Goal: Transaction & Acquisition: Purchase product/service

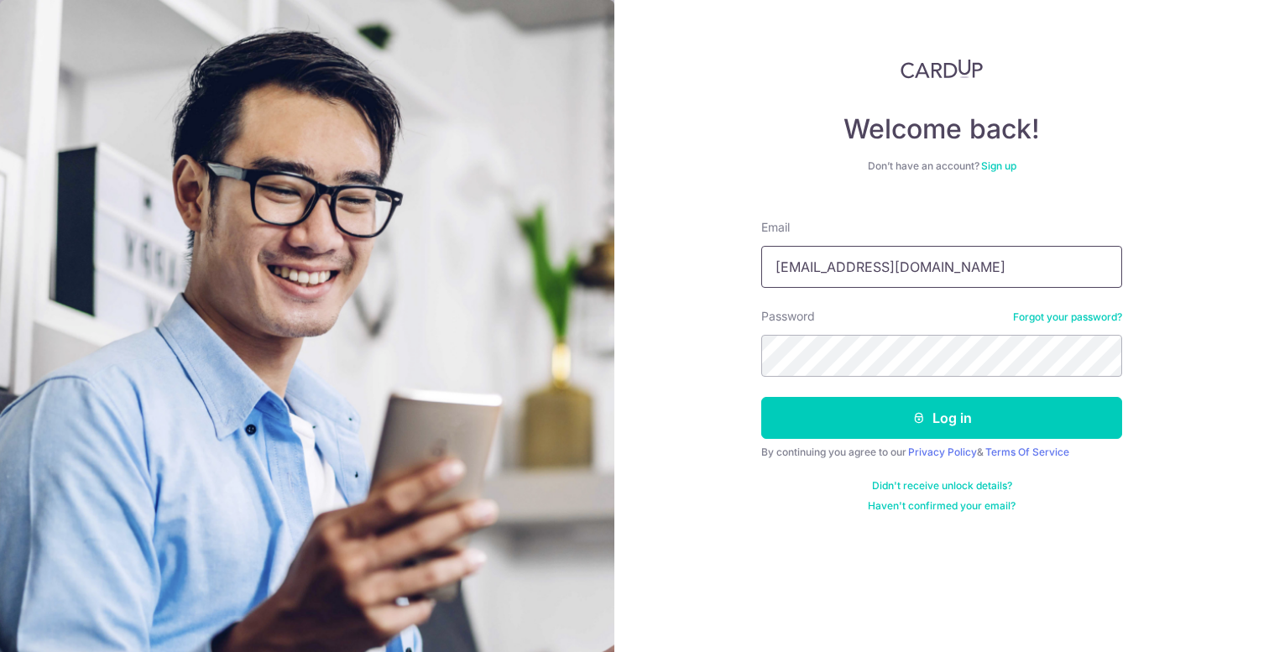
type input "orsanchez@gmail.com"
click at [942, 418] on button "Log in" at bounding box center [941, 418] width 361 height 42
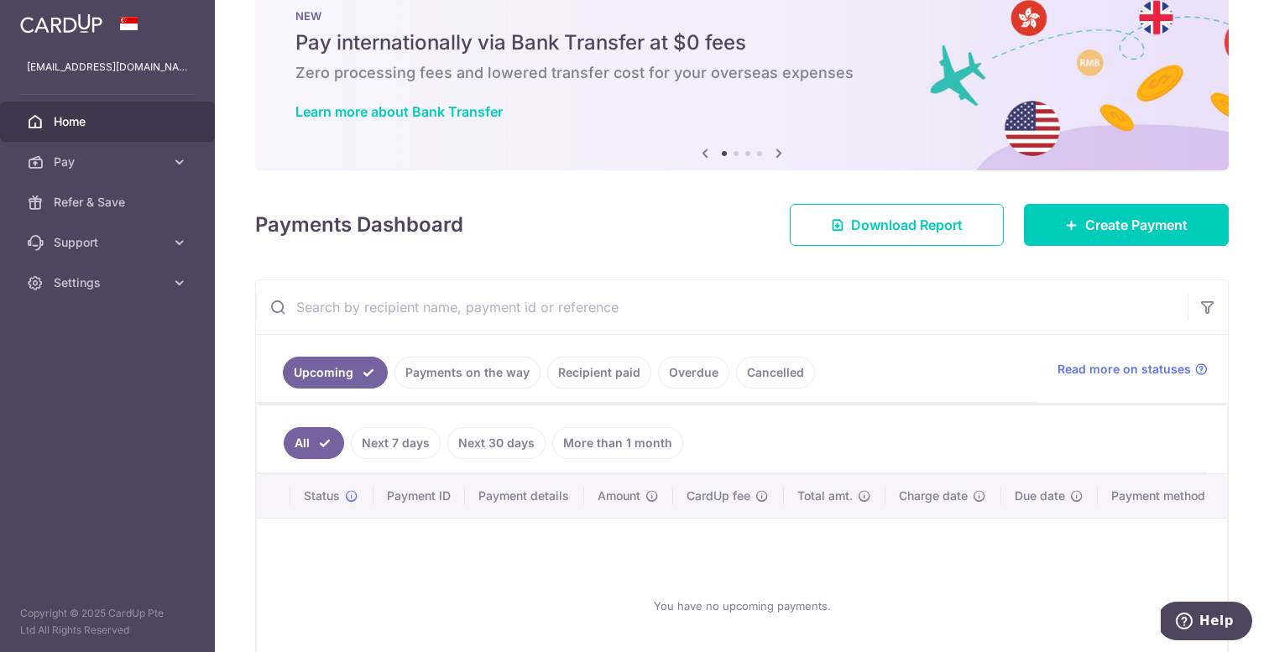
scroll to position [57, 0]
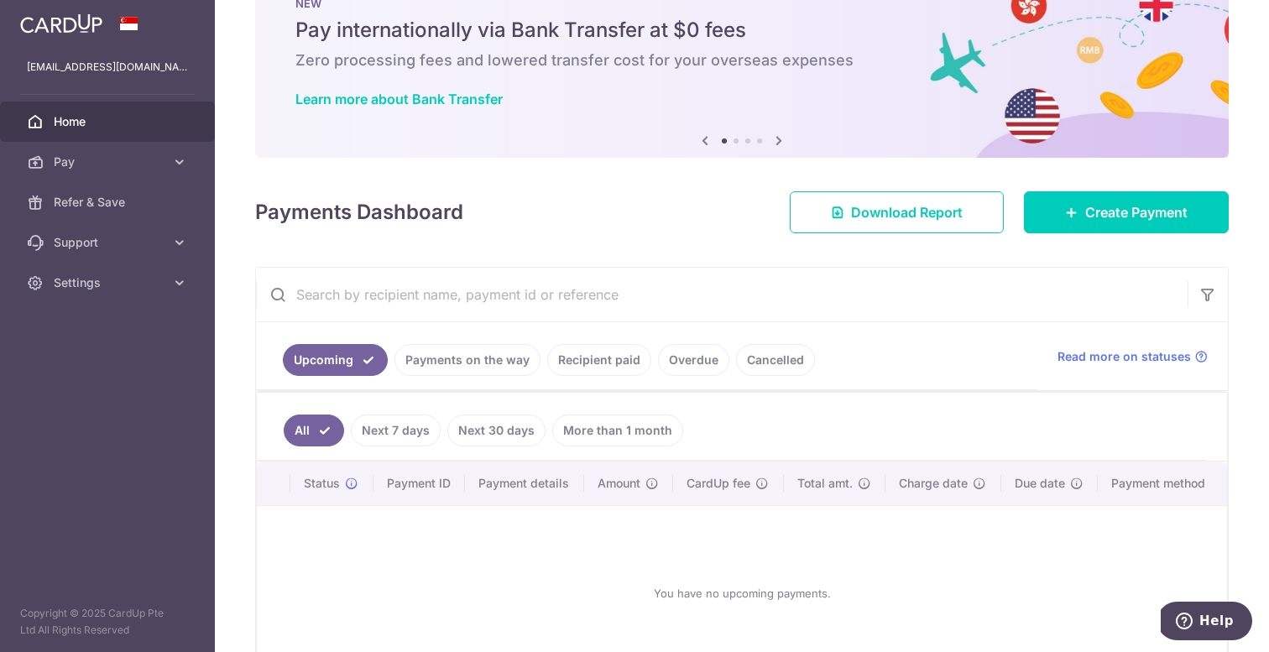
click at [571, 371] on link "Recipient paid" at bounding box center [599, 360] width 104 height 32
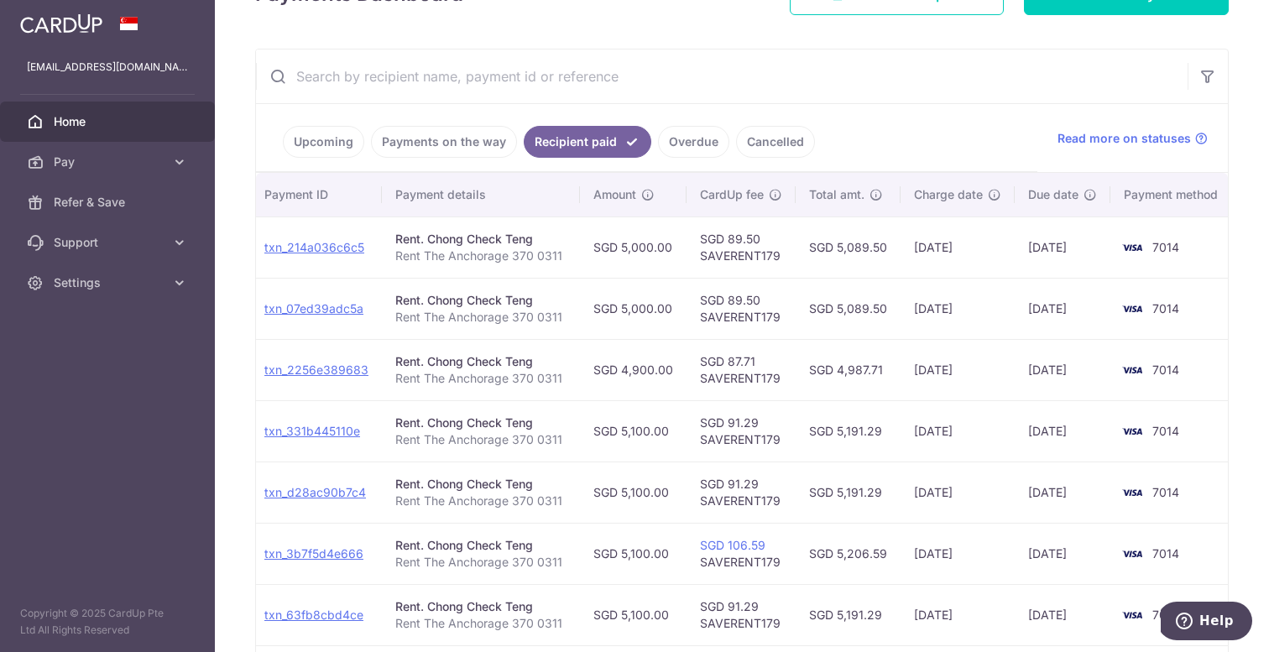
scroll to position [274, 0]
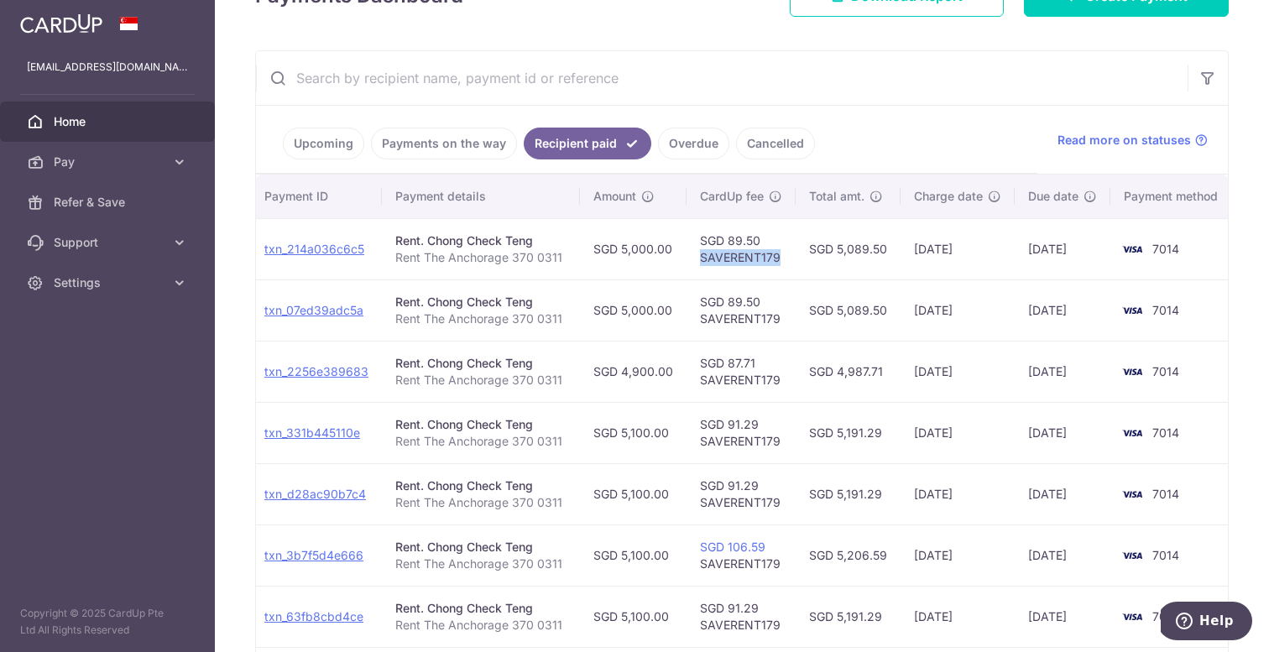
drag, startPoint x: 775, startPoint y: 258, endPoint x: 685, endPoint y: 259, distance: 90.6
click at [686, 259] on td "SGD 89.50 SAVERENT179" at bounding box center [740, 248] width 109 height 61
copy td "SAVERENT179"
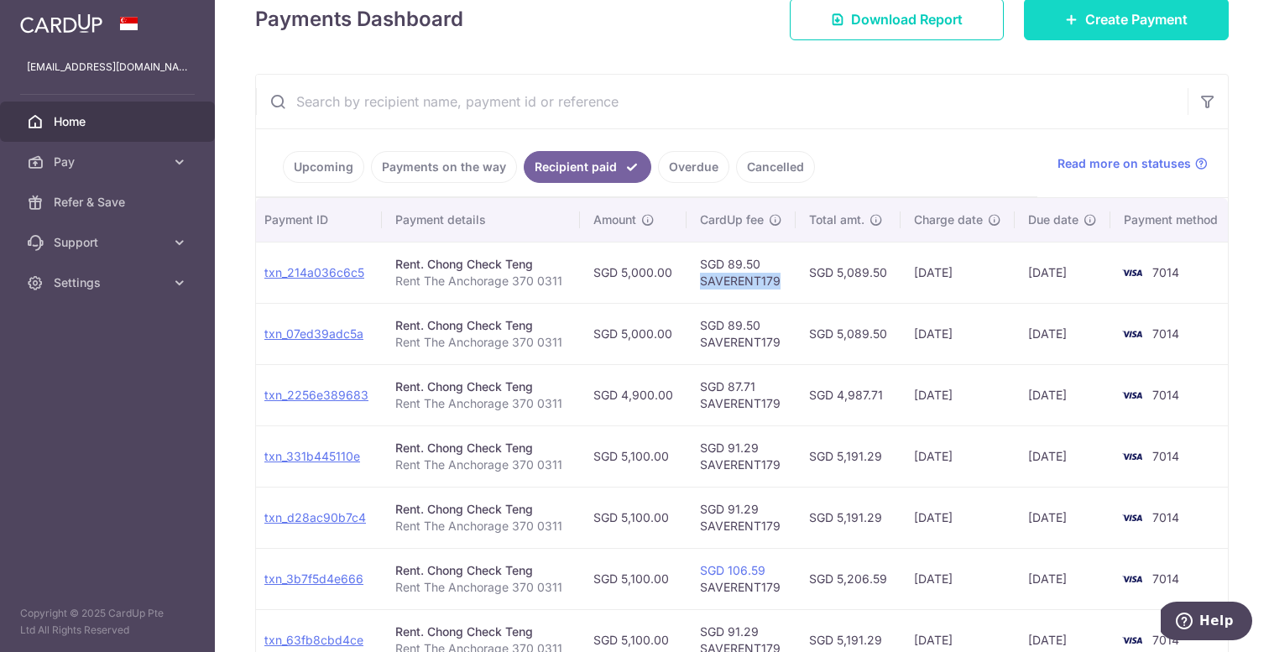
click at [1156, 27] on span "Create Payment" at bounding box center [1136, 19] width 102 height 20
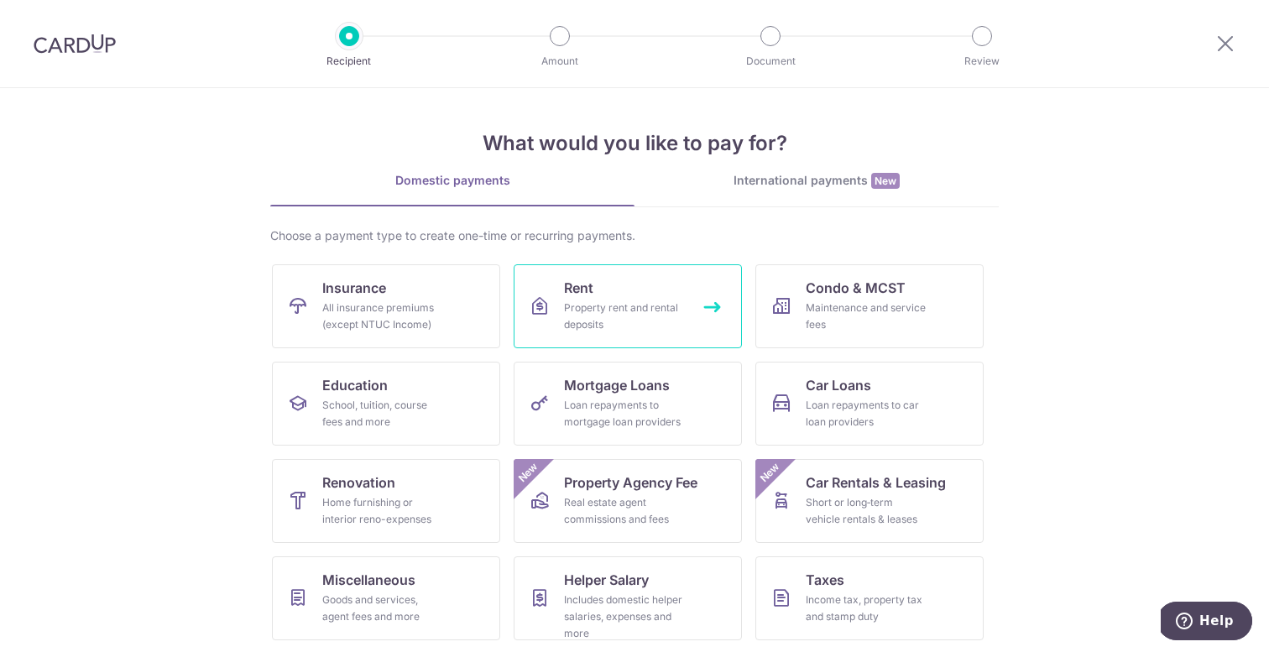
click at [664, 305] on div "Property rent and rental deposits" at bounding box center [624, 317] width 121 height 34
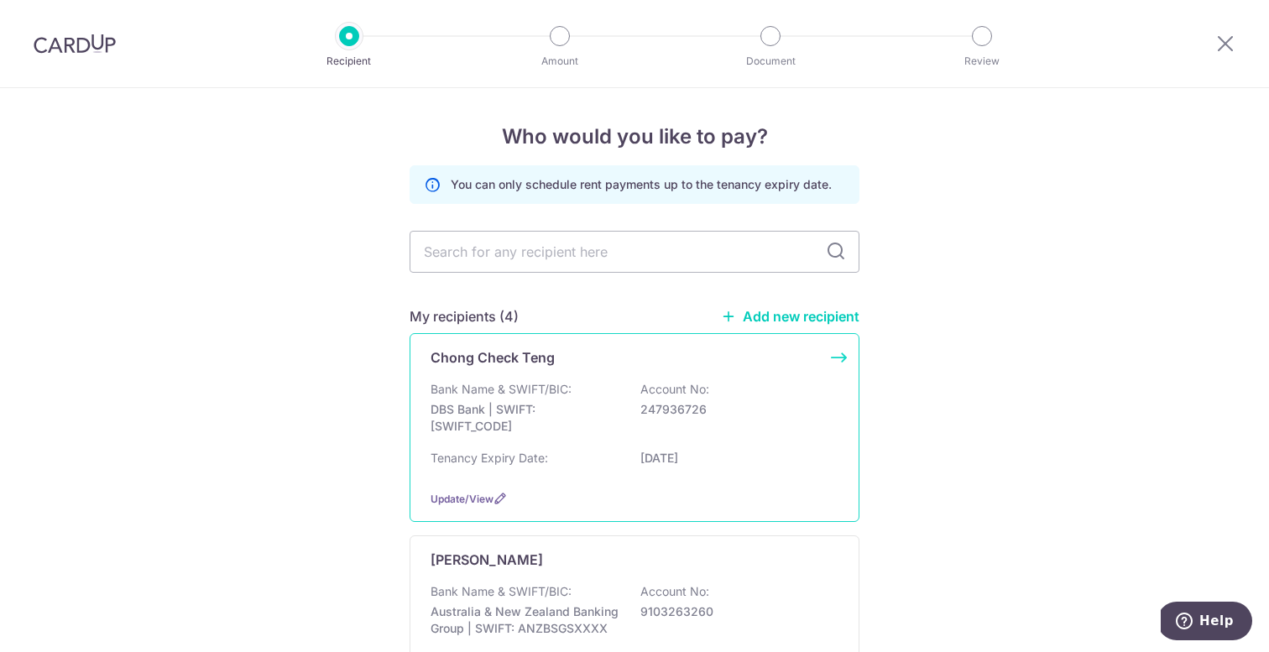
click at [573, 373] on div "Chong Check Teng Bank Name & SWIFT/BIC: DBS Bank | SWIFT: DBSSSGSGXXX Account N…" at bounding box center [634, 427] width 450 height 189
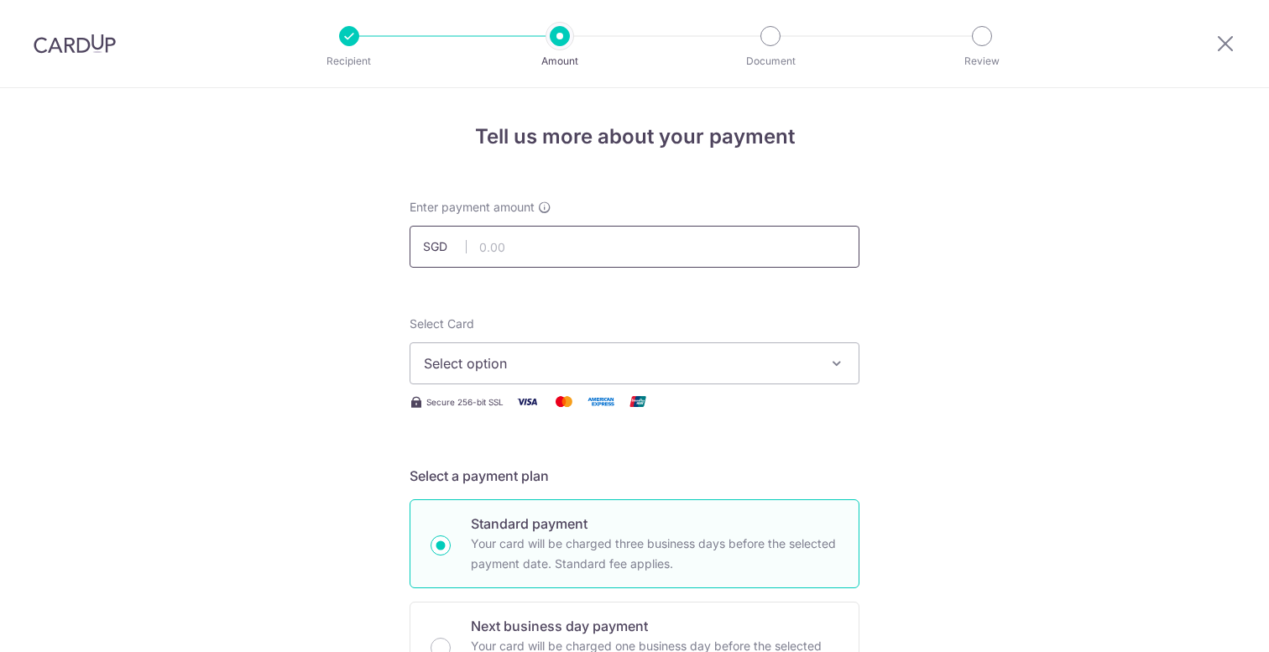
click at [543, 258] on input "text" at bounding box center [634, 247] width 450 height 42
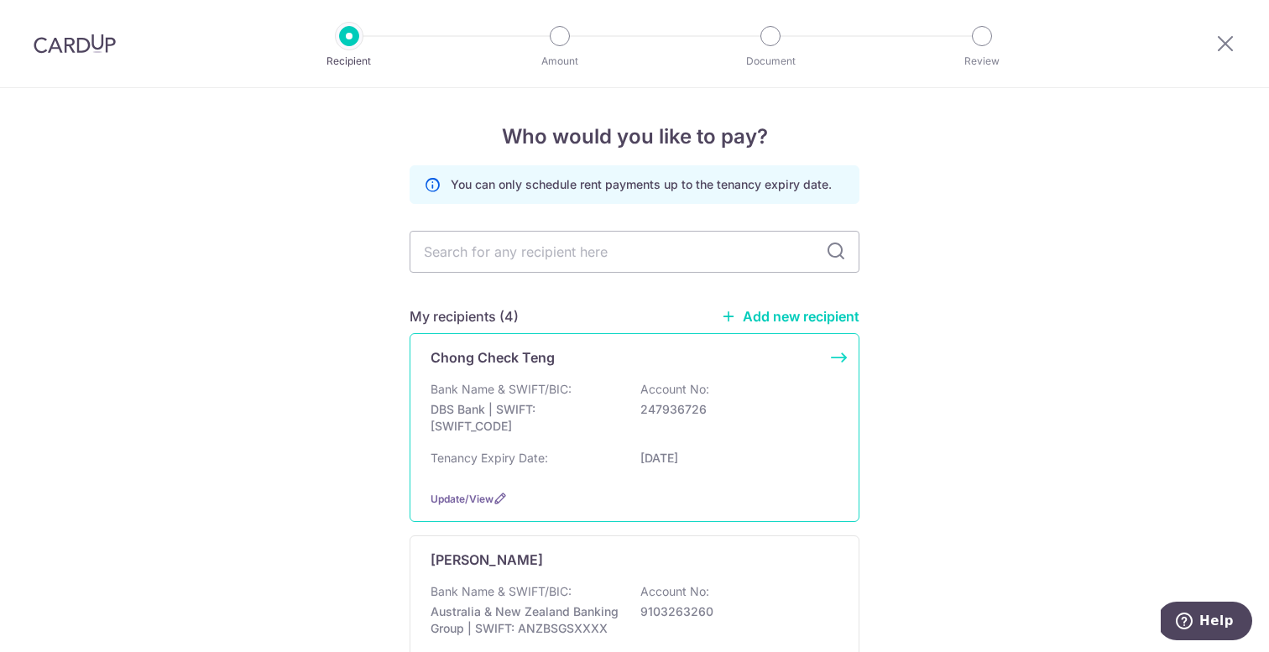
click at [571, 361] on div "Chong Check Teng" at bounding box center [624, 357] width 388 height 20
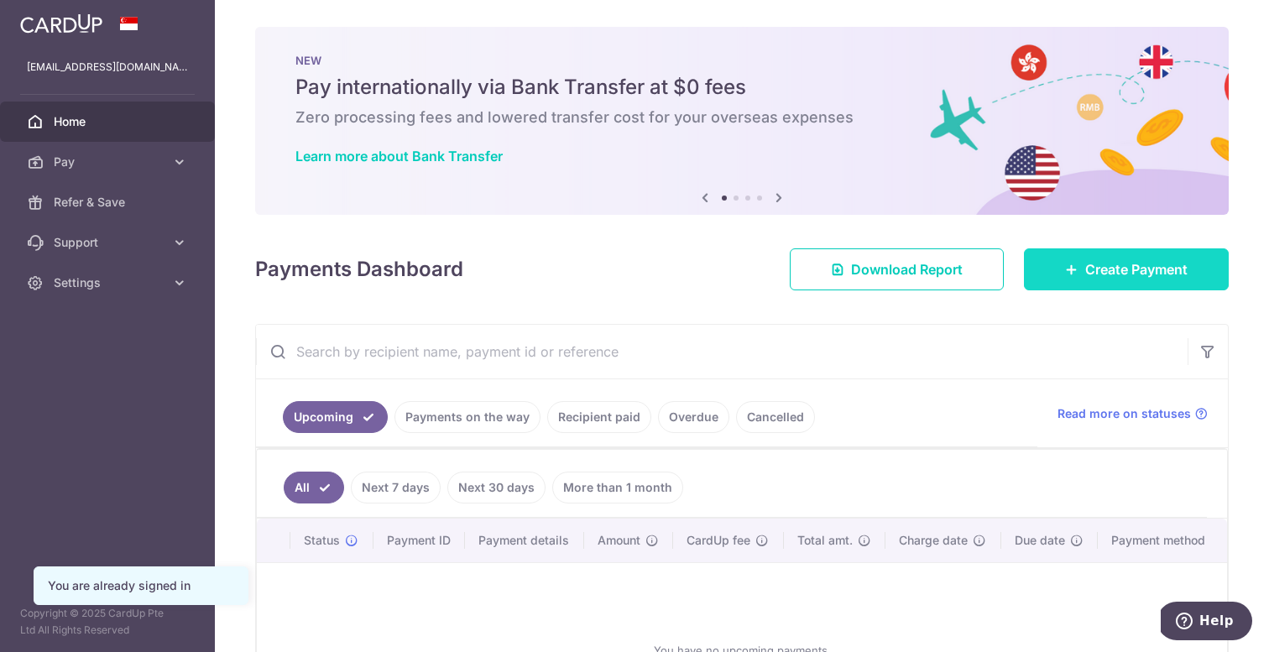
click at [1151, 269] on span "Create Payment" at bounding box center [1136, 269] width 102 height 20
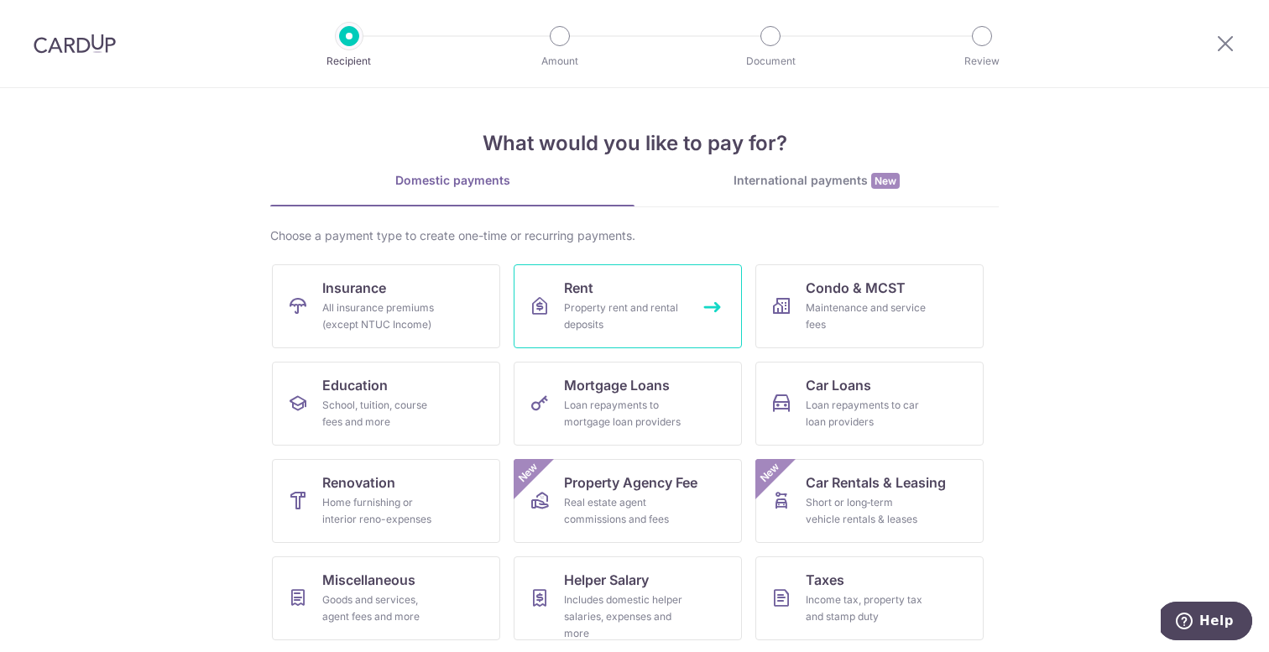
click at [659, 313] on div "Property rent and rental deposits" at bounding box center [624, 317] width 121 height 34
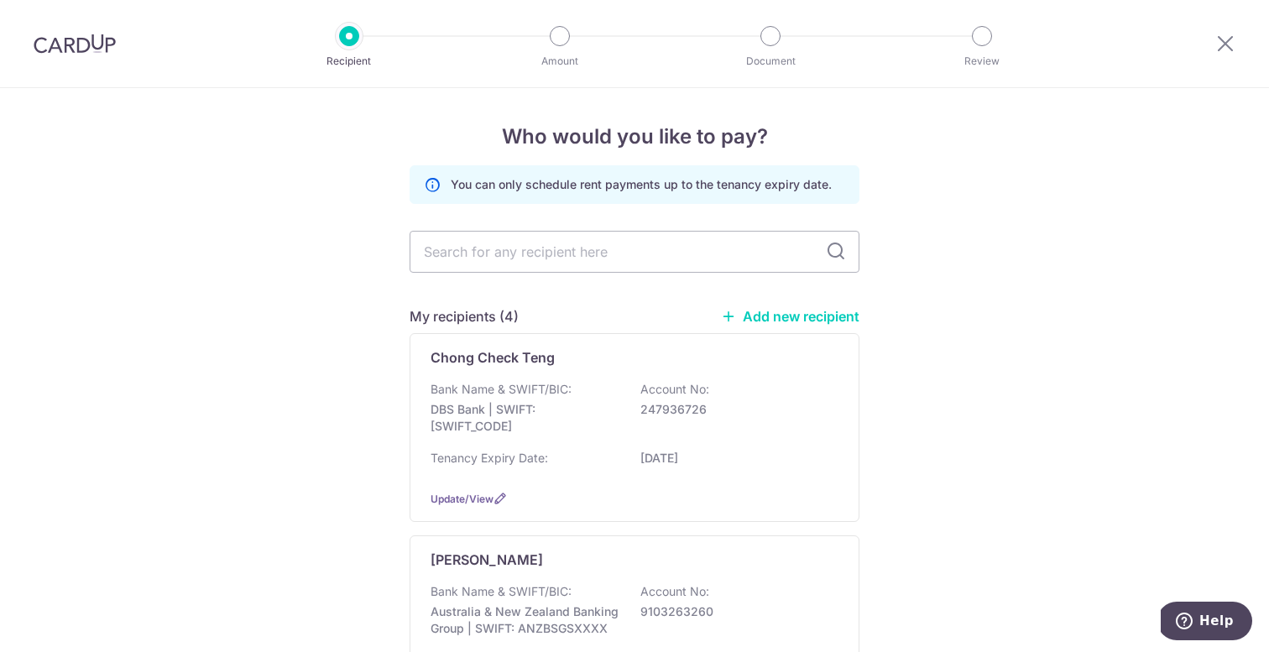
click at [60, 39] on img at bounding box center [75, 44] width 82 height 20
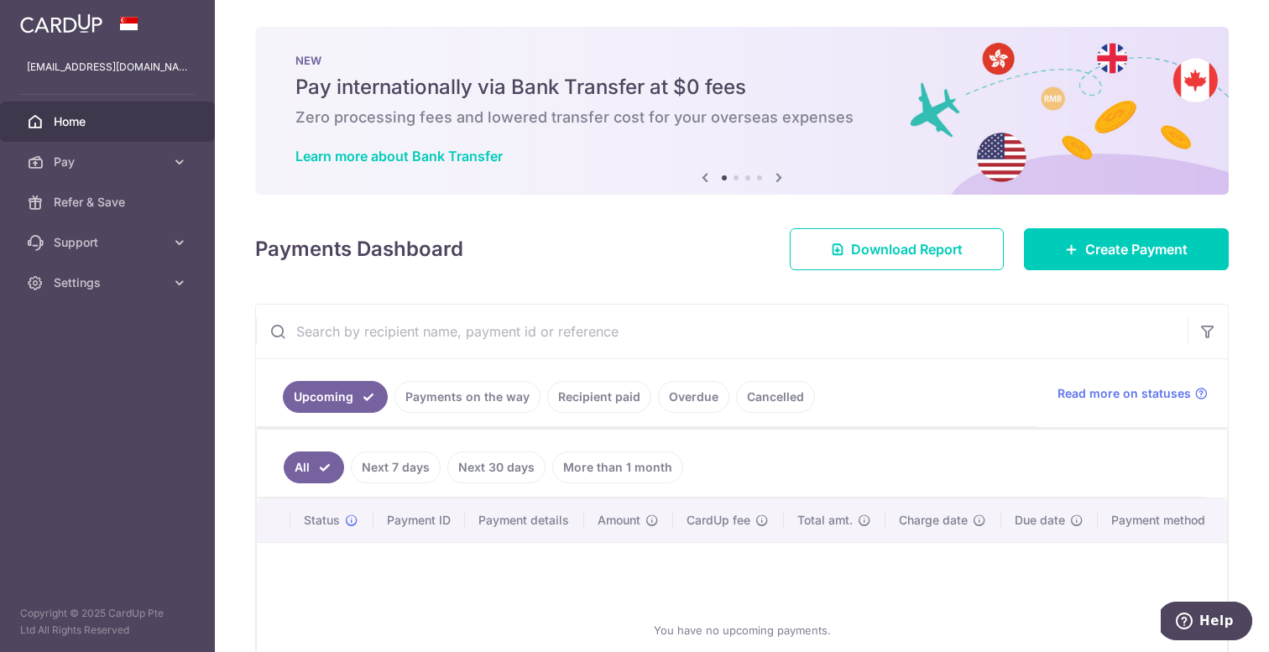
click at [493, 399] on link "Payments on the way" at bounding box center [467, 397] width 146 height 32
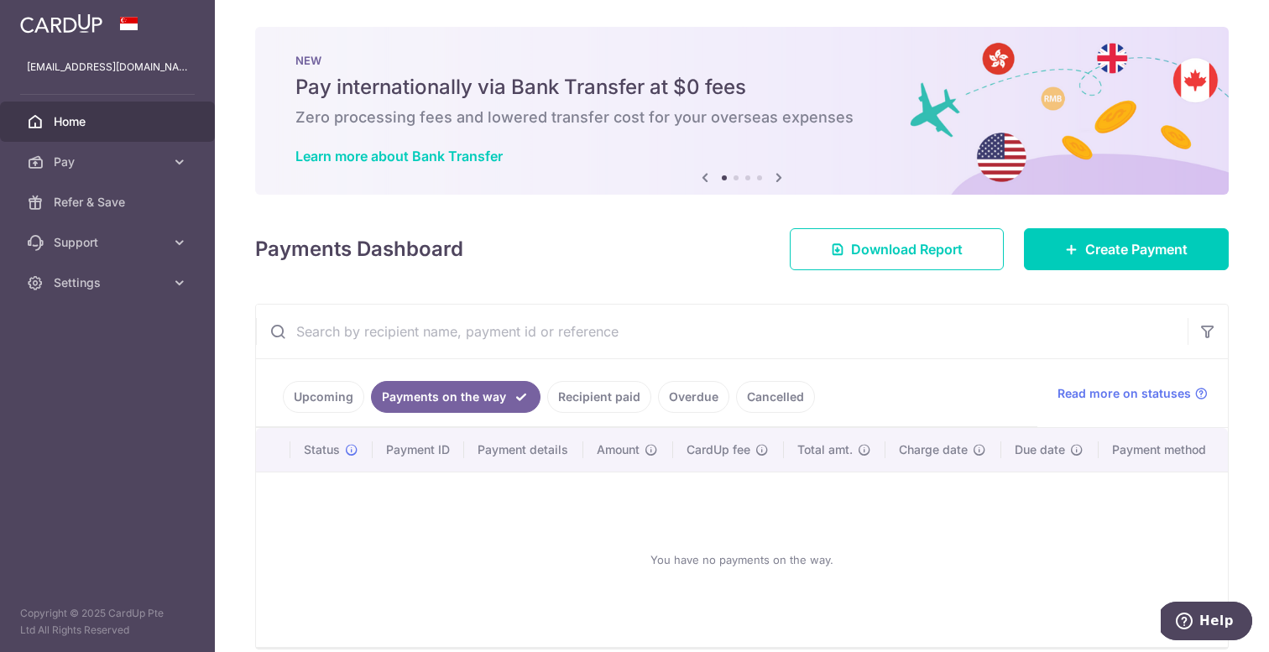
click at [581, 399] on link "Recipient paid" at bounding box center [599, 397] width 104 height 32
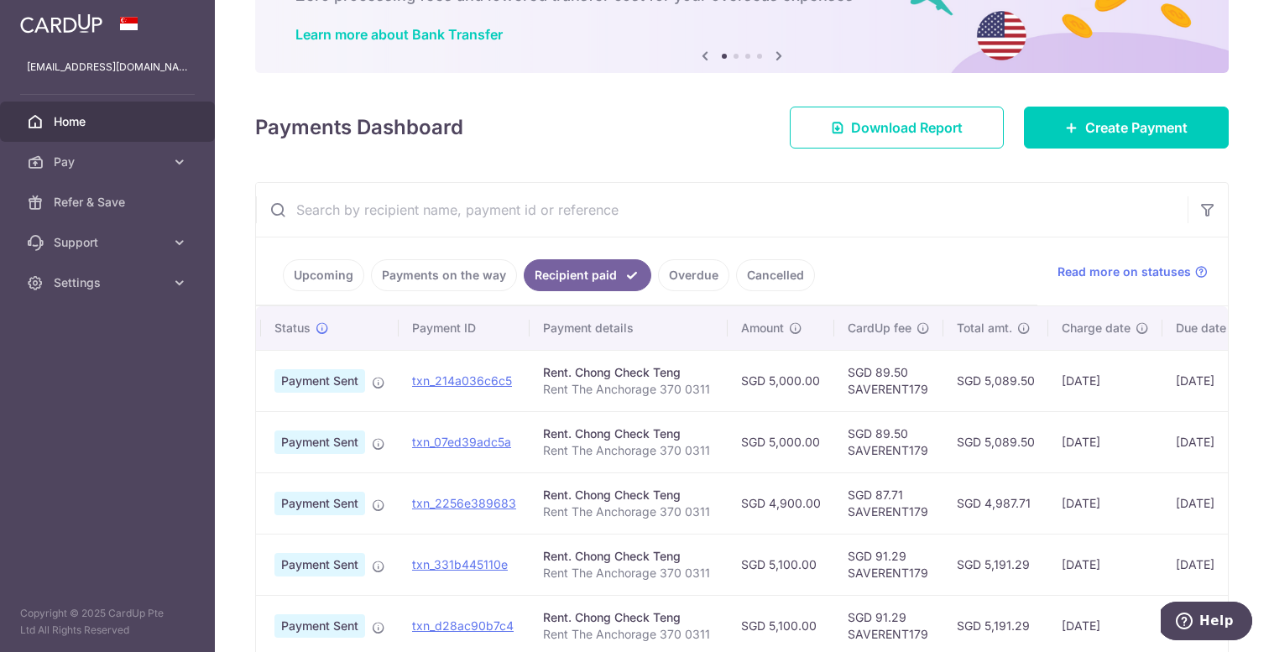
scroll to position [0, 65]
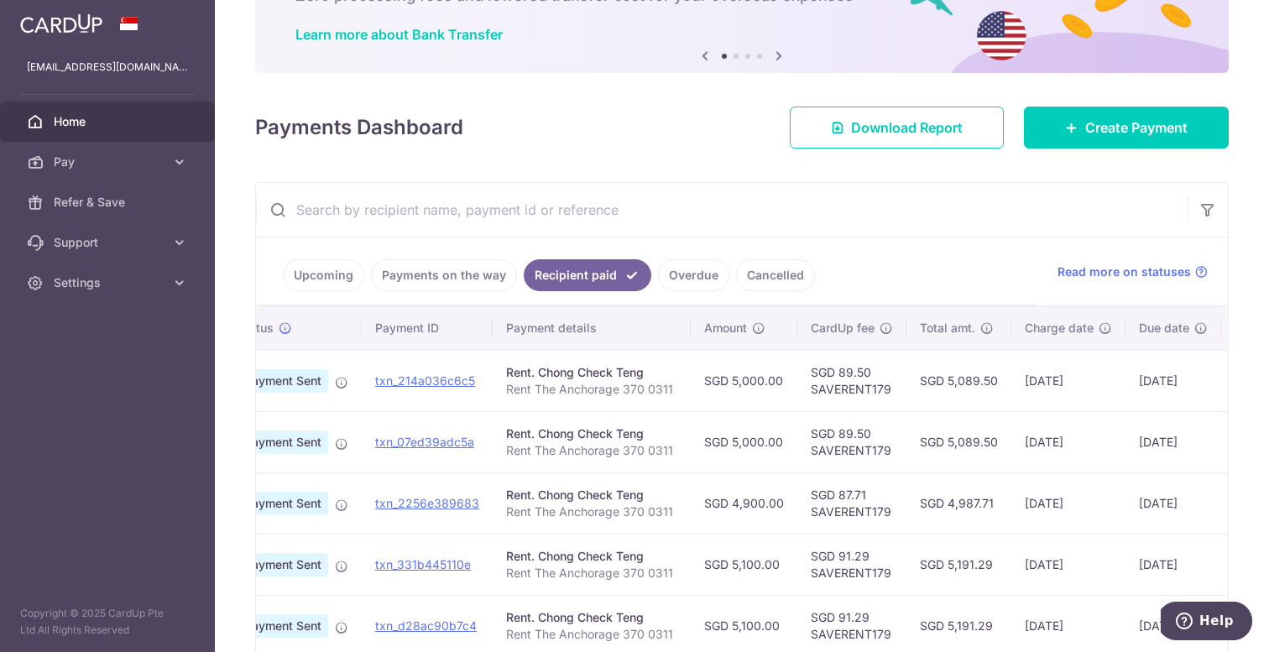
click at [597, 386] on p "Rent The Anchorage 370 0311" at bounding box center [591, 389] width 171 height 17
click at [647, 371] on div "Rent. Chong Check Teng" at bounding box center [591, 372] width 171 height 17
drag, startPoint x: 673, startPoint y: 389, endPoint x: 503, endPoint y: 389, distance: 170.3
click at [502, 391] on td "Rent. Chong Check Teng Rent The Anchorage 370 0311" at bounding box center [592, 380] width 198 height 61
copy p "Rent The Anchorage 370 0311"
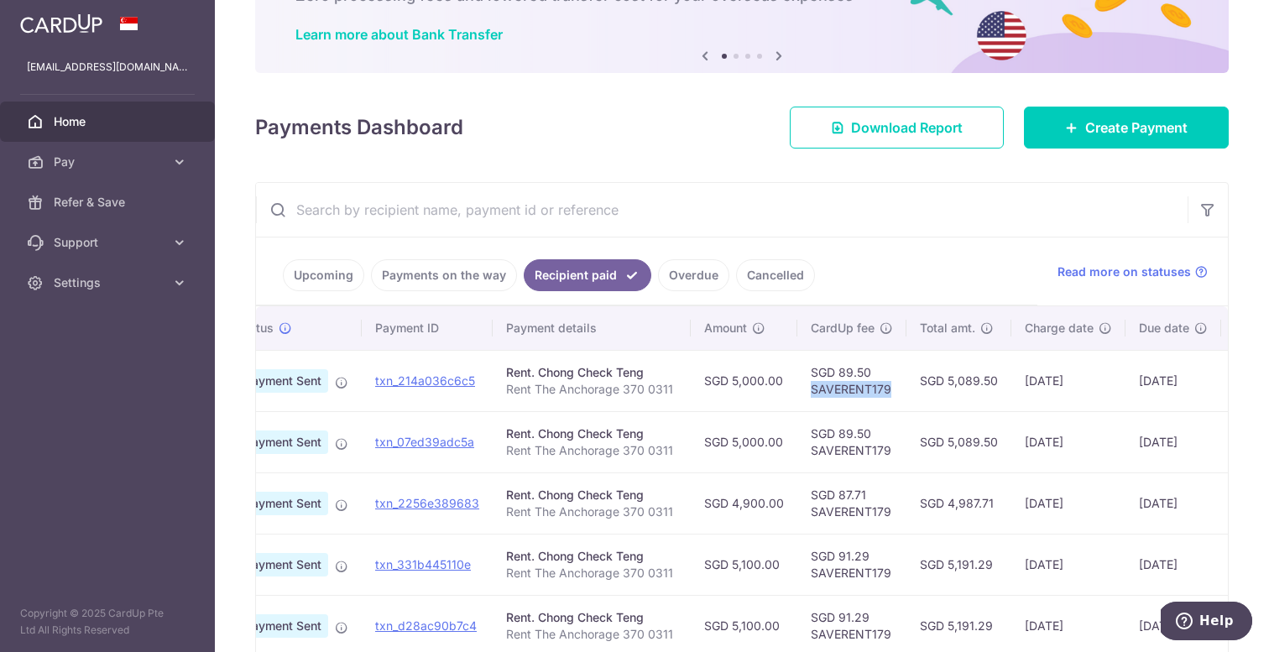
drag, startPoint x: 891, startPoint y: 390, endPoint x: 806, endPoint y: 386, distance: 85.7
click at [806, 388] on td "SGD 89.50 SAVERENT179" at bounding box center [851, 380] width 109 height 61
copy td "SAVERENT179"
drag, startPoint x: 666, startPoint y: 389, endPoint x: 503, endPoint y: 393, distance: 163.7
click at [506, 393] on p "Rent The Anchorage 370 0311" at bounding box center [591, 389] width 171 height 17
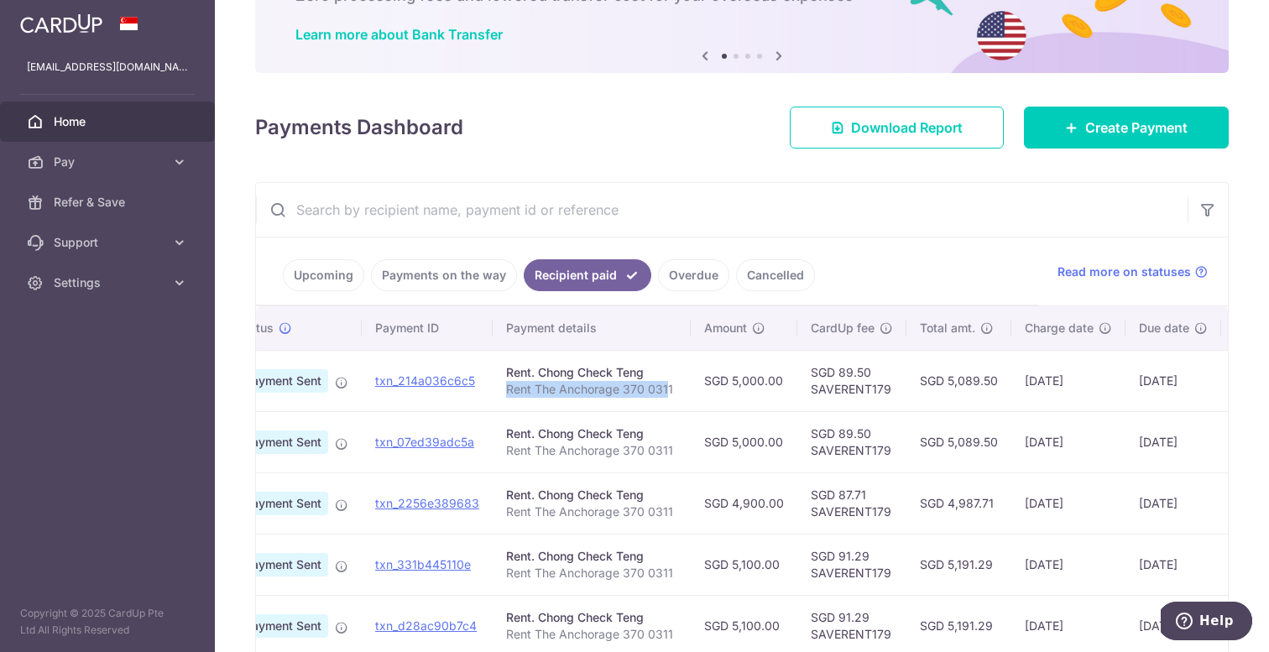
scroll to position [0, 66]
copy p "Rent The Anchorage 370 031"
drag, startPoint x: 850, startPoint y: 389, endPoint x: 803, endPoint y: 394, distance: 47.3
click at [805, 394] on td "SGD 89.50 SAVERENT179" at bounding box center [850, 380] width 109 height 61
copy td "SAVERENT179"
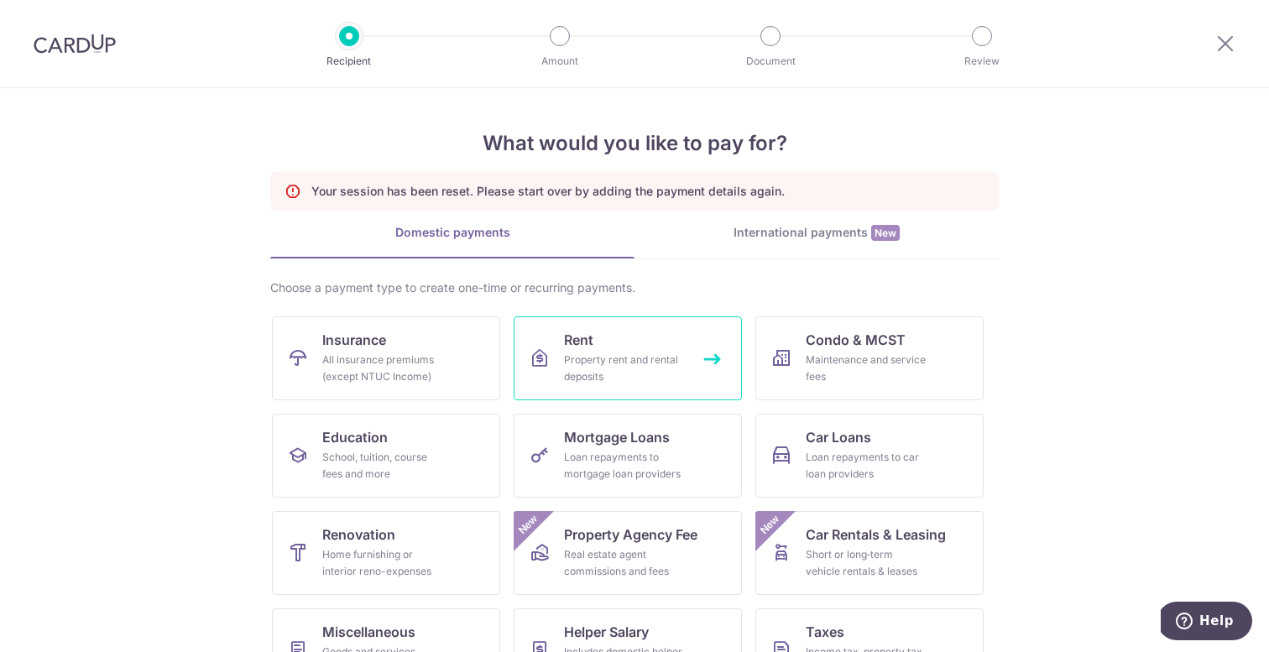
click at [618, 333] on link "Rent Property rent and rental deposits" at bounding box center [628, 358] width 228 height 84
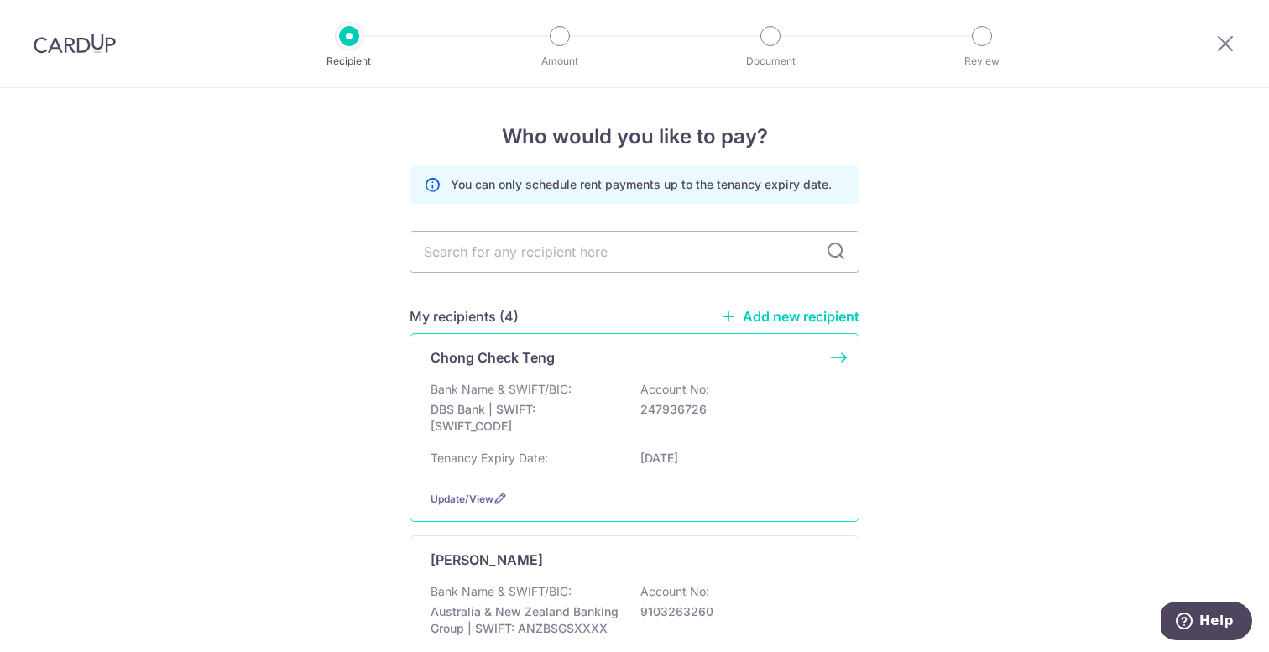
click at [605, 383] on div "Bank Name & SWIFT/BIC: DBS Bank | SWIFT: [SWIFT_CODE] Account No: 247936726" at bounding box center [634, 412] width 408 height 62
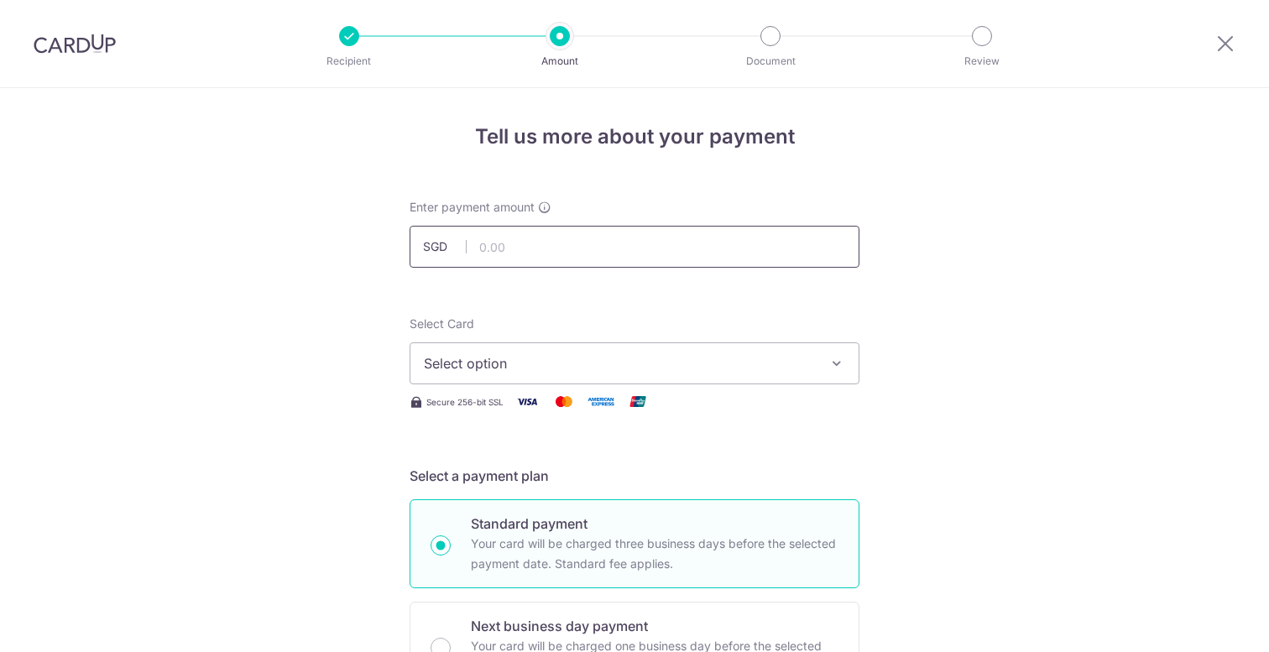
click at [545, 241] on input "text" at bounding box center [634, 247] width 450 height 42
type input "5,000.00"
click at [623, 324] on div "Select Card Select option Add credit card Your Cards **** 1002 **** 3101 **** 7…" at bounding box center [634, 350] width 450 height 69
click at [580, 360] on span "Select option" at bounding box center [619, 363] width 391 height 20
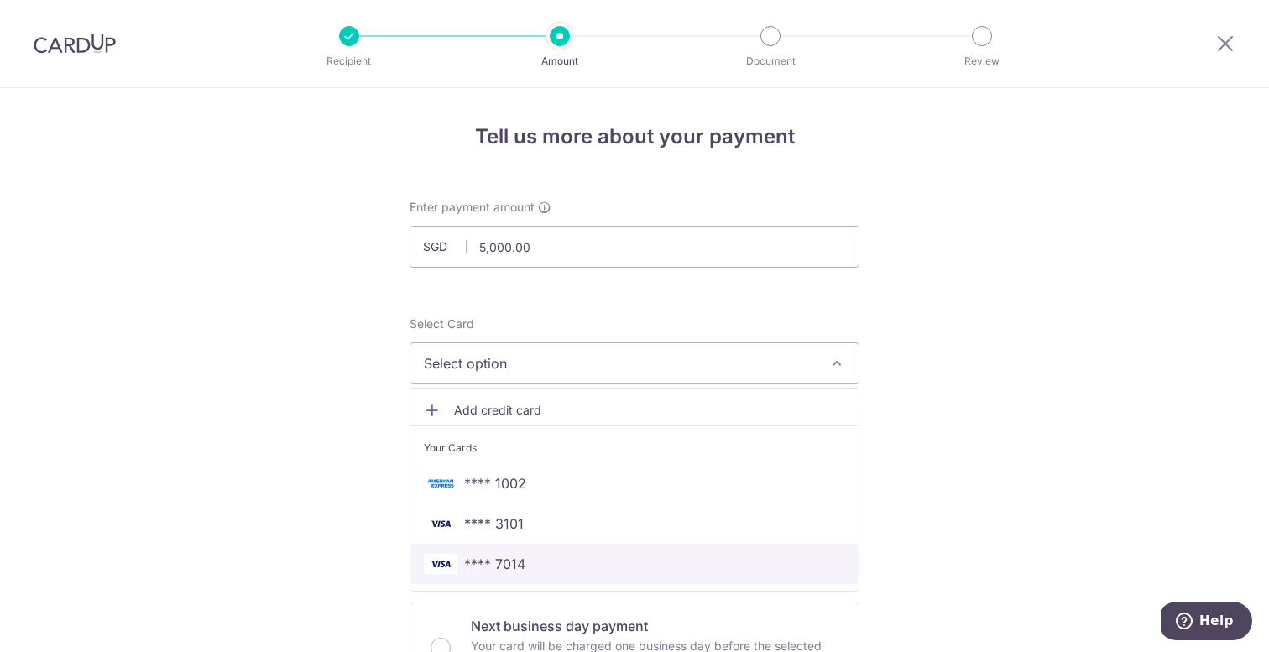
click at [507, 568] on span "**** 7014" at bounding box center [494, 564] width 61 height 20
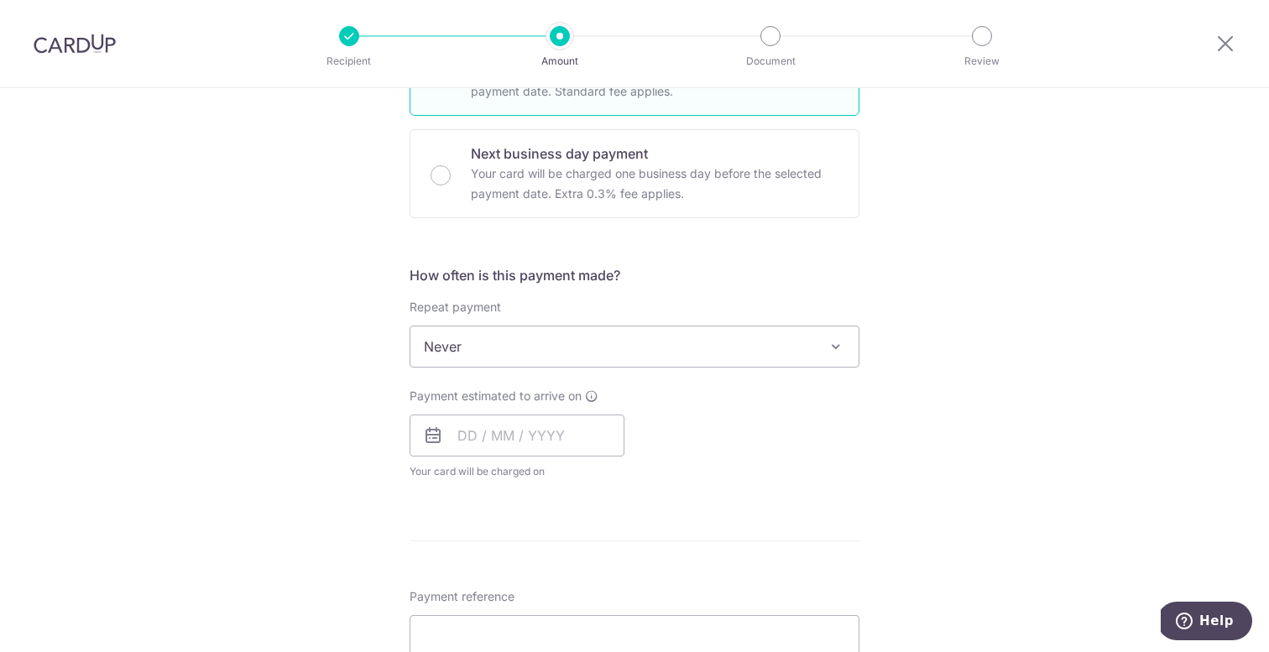
scroll to position [496, 0]
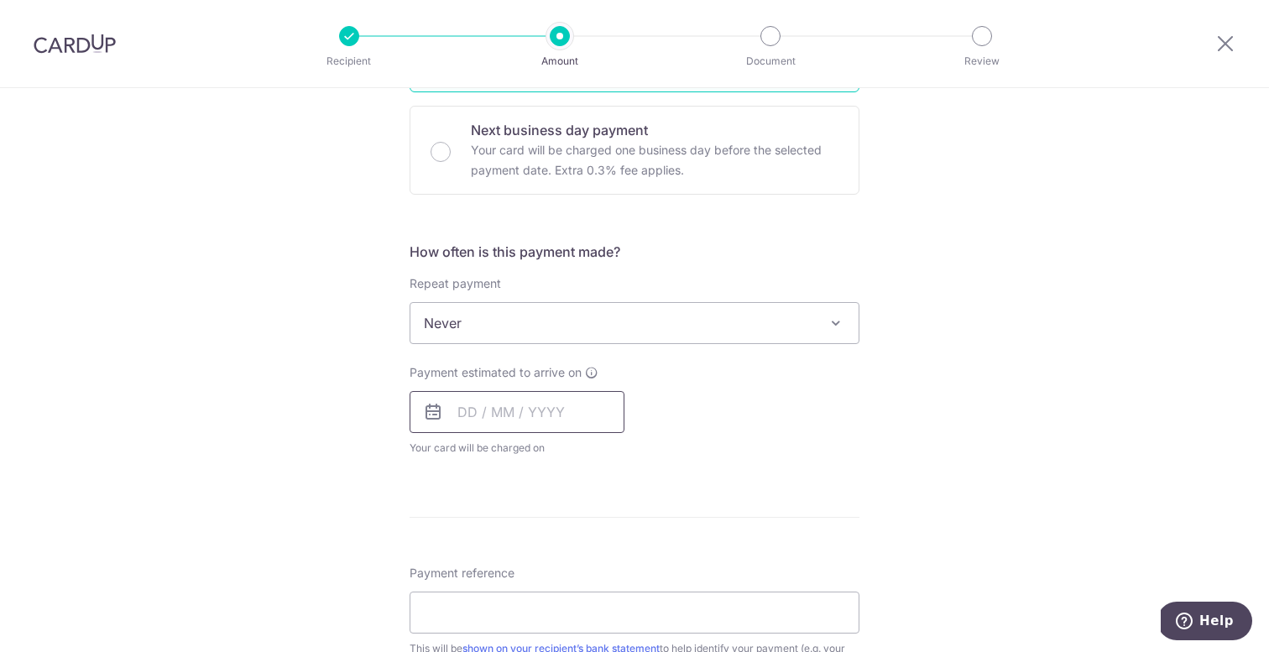
click at [460, 411] on input "text" at bounding box center [516, 412] width 215 height 42
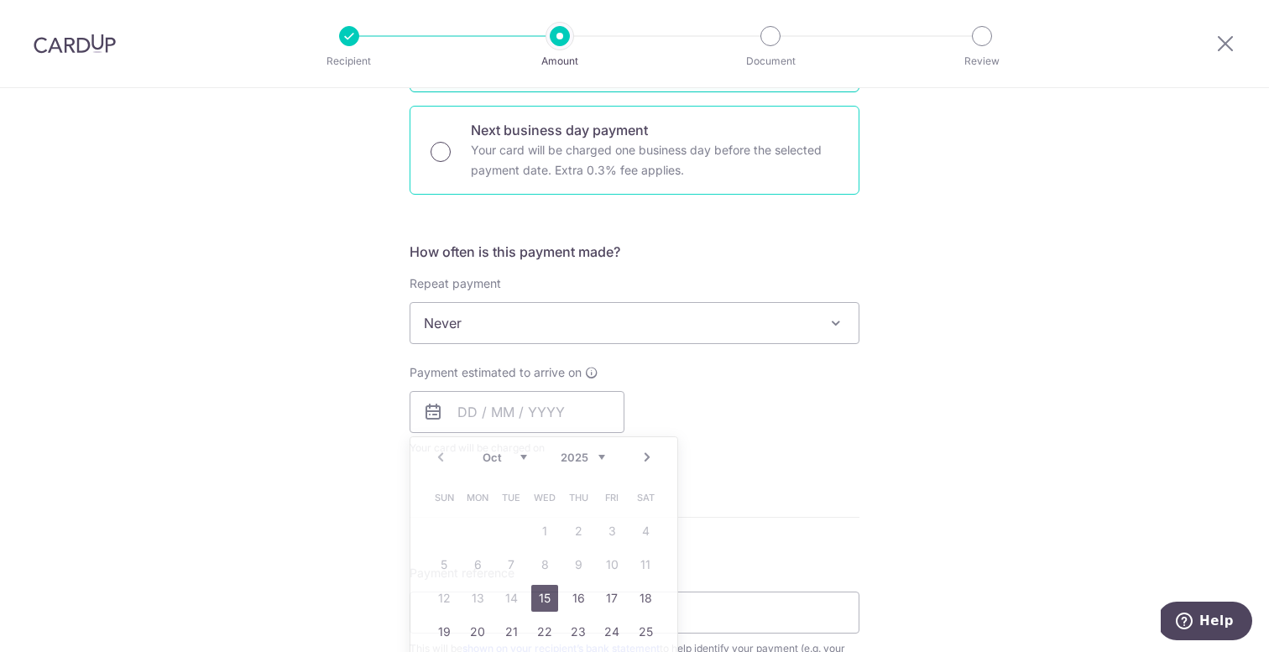
click at [450, 149] on input "Next business day payment Your card will be charged one business day before the…" at bounding box center [440, 152] width 20 height 20
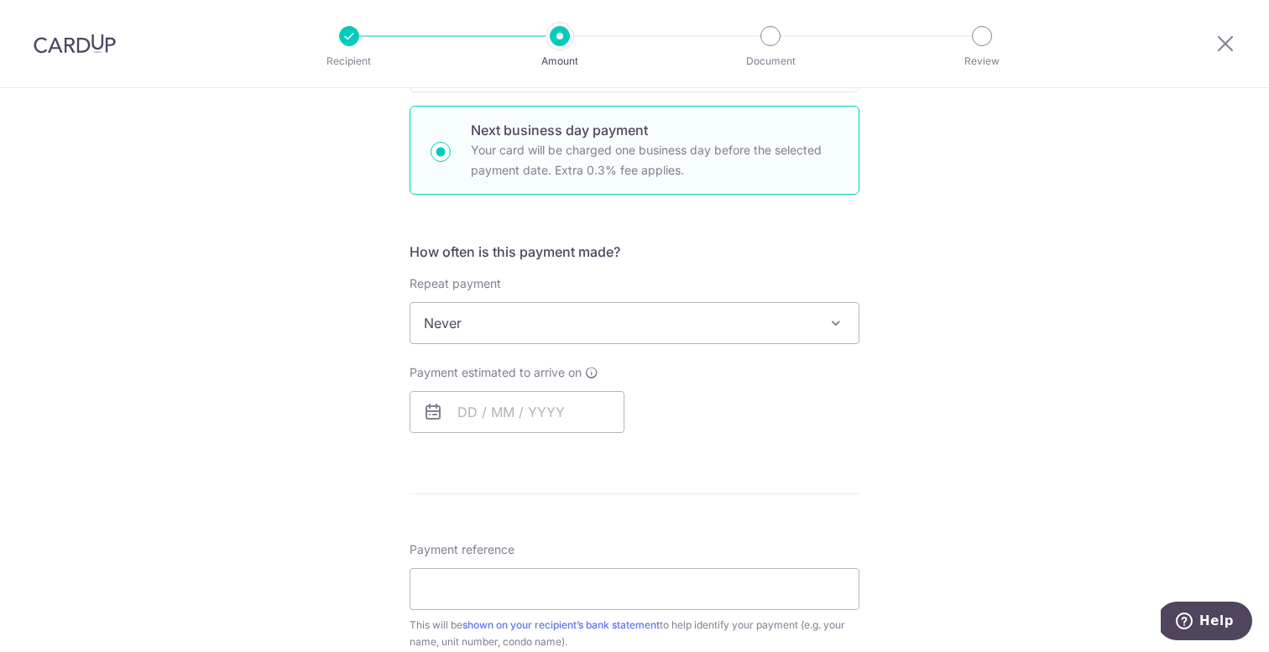
click at [442, 149] on input "Next business day payment Your card will be charged one business day before the…" at bounding box center [440, 152] width 20 height 20
radio input "true"
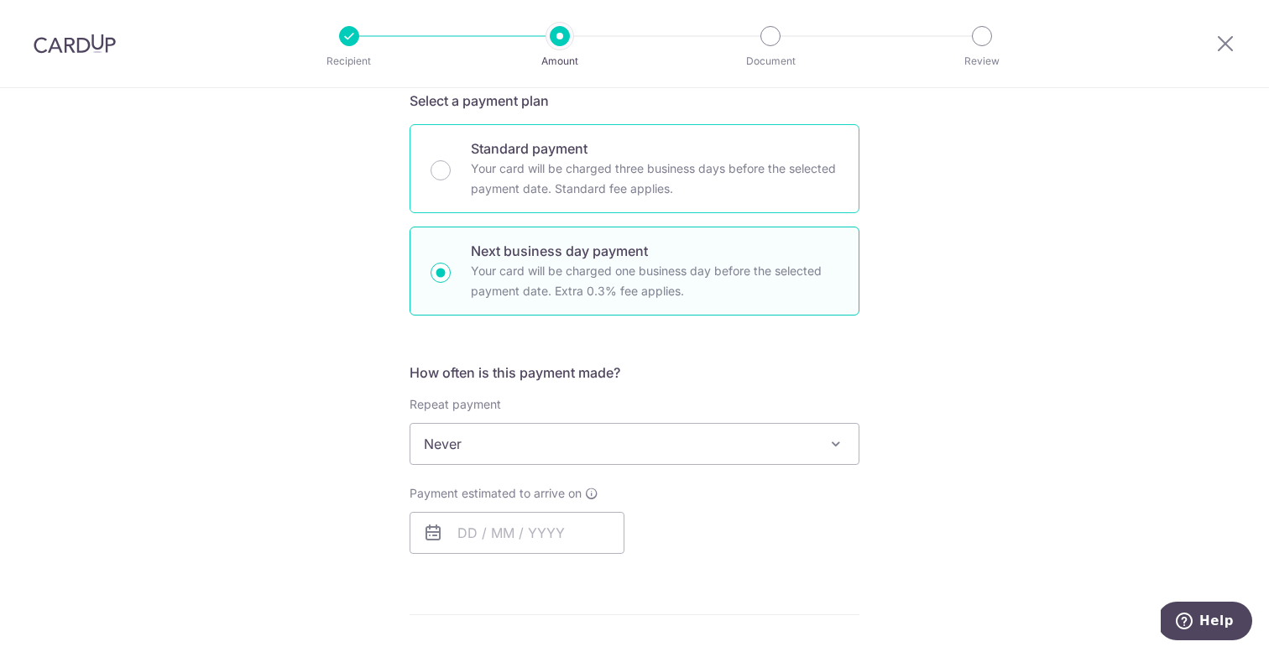
scroll to position [373, 0]
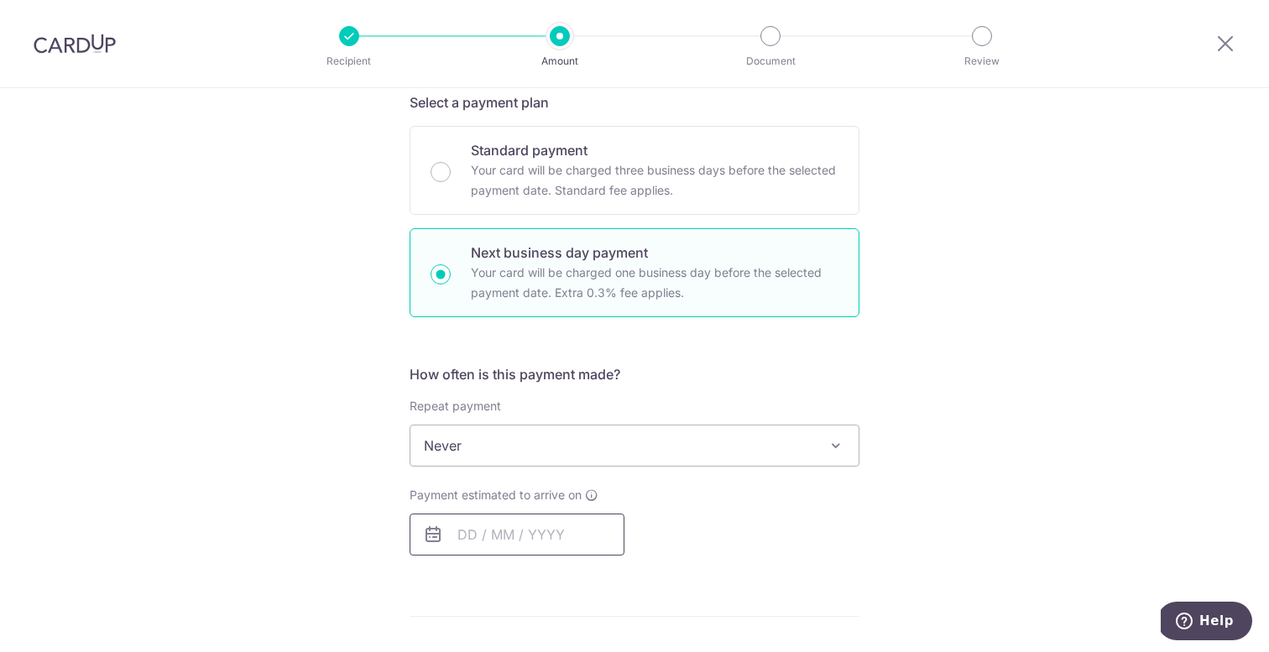
click at [486, 550] on input "text" at bounding box center [516, 535] width 215 height 42
click at [329, 307] on div "Tell us more about your payment Enter payment amount SGD 5,000.00 5000.00 Selec…" at bounding box center [634, 503] width 1269 height 1576
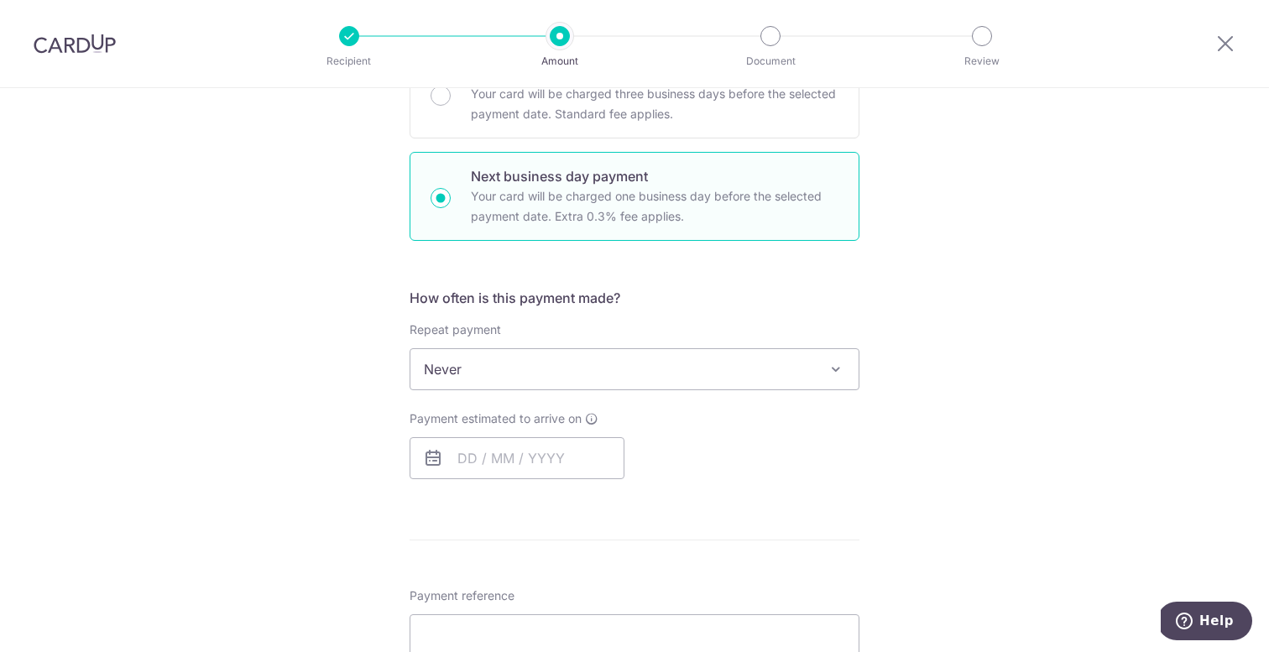
scroll to position [414, 0]
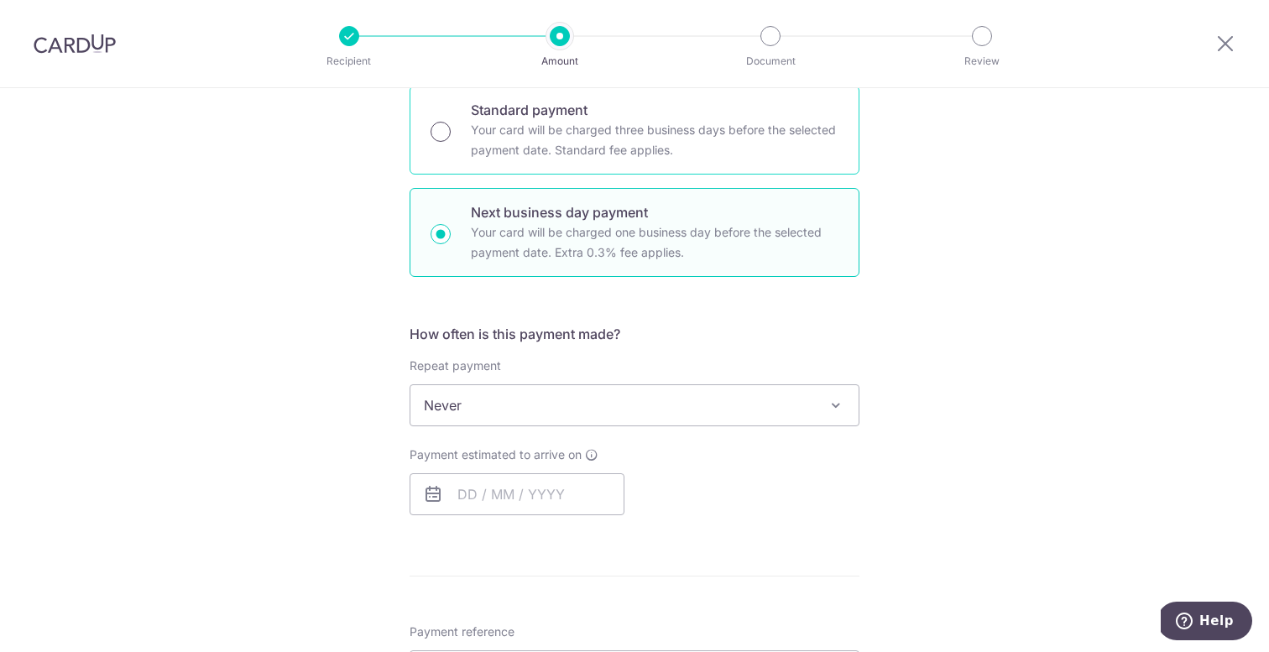
click at [446, 125] on input "Standard payment Your card will be charged three business days before the selec…" at bounding box center [440, 132] width 20 height 20
radio input "true"
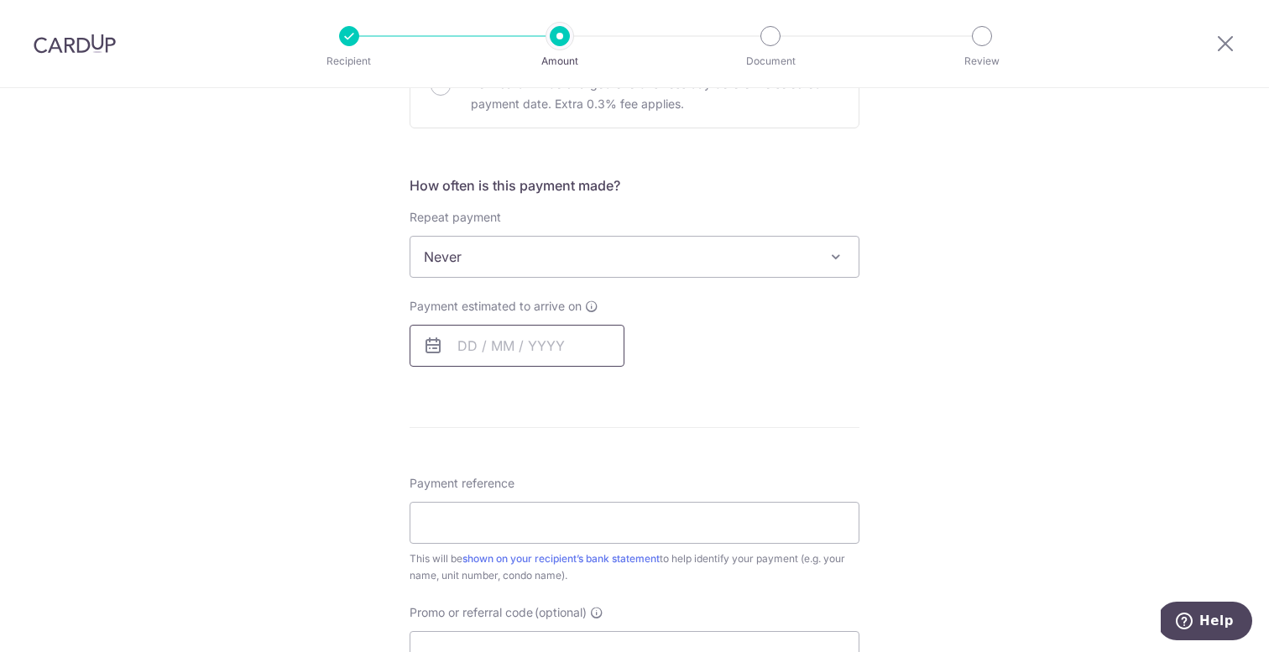
click at [464, 364] on input "text" at bounding box center [516, 346] width 215 height 42
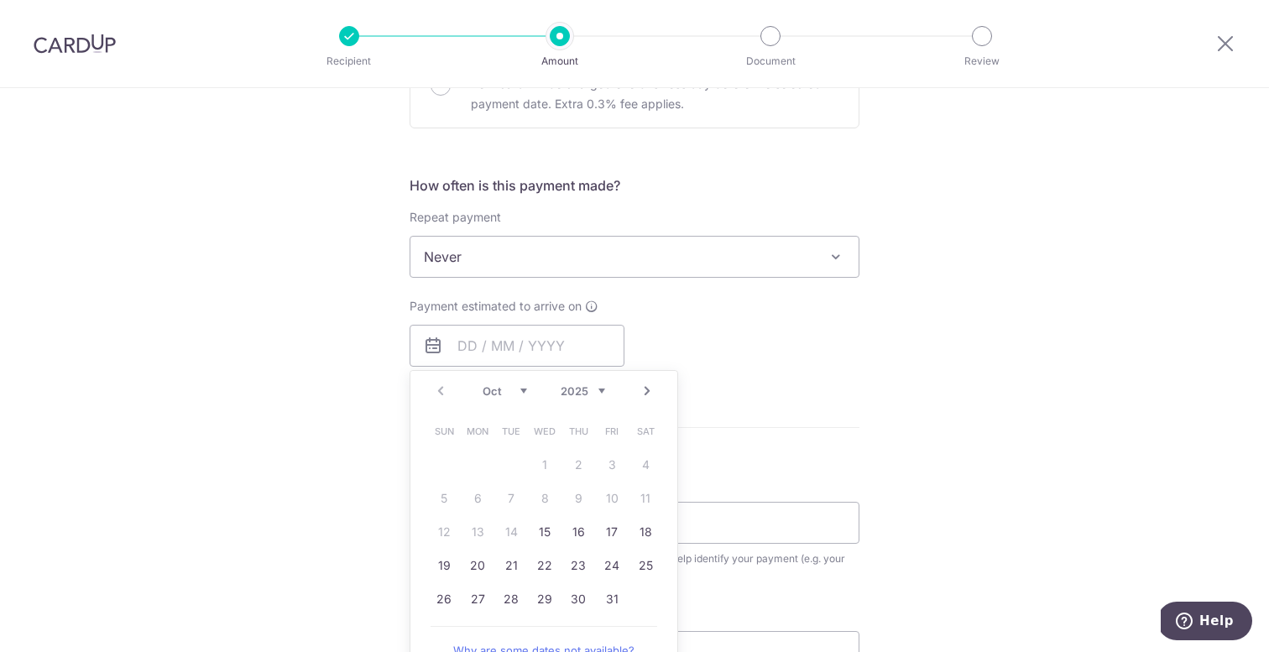
click at [572, 160] on form "Enter payment amount SGD 5,000.00 5000.00 Select Card **** 7014 Add credit card…" at bounding box center [634, 289] width 450 height 1305
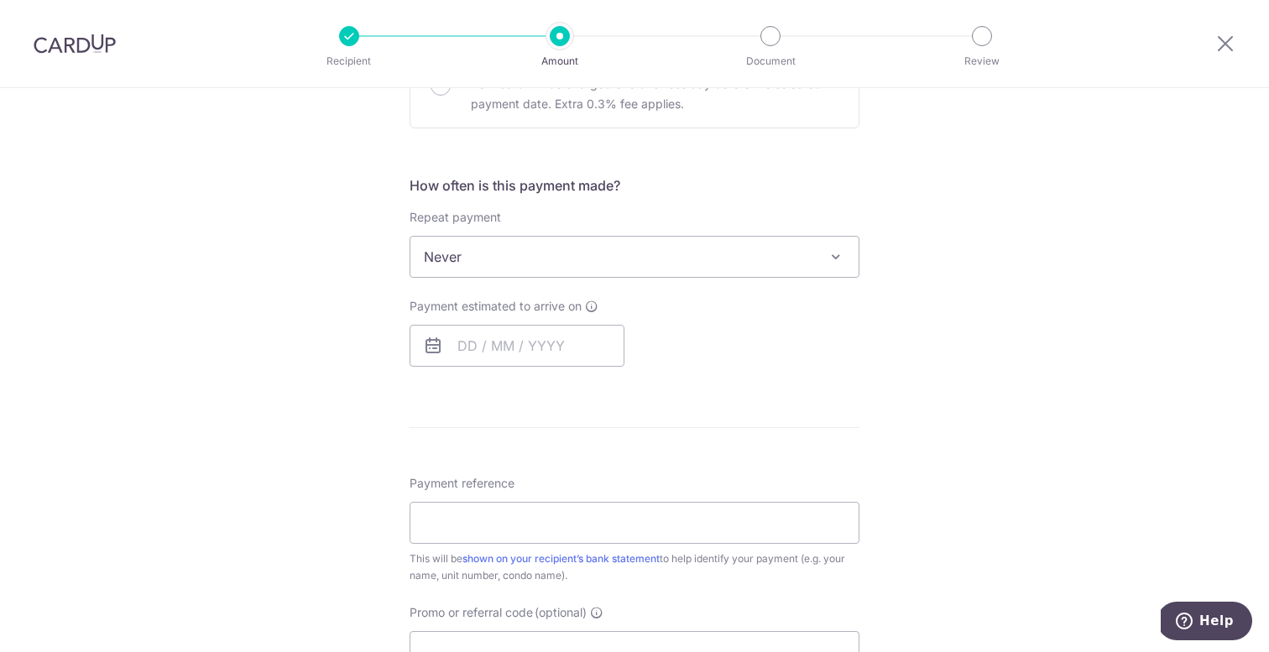
scroll to position [516, 0]
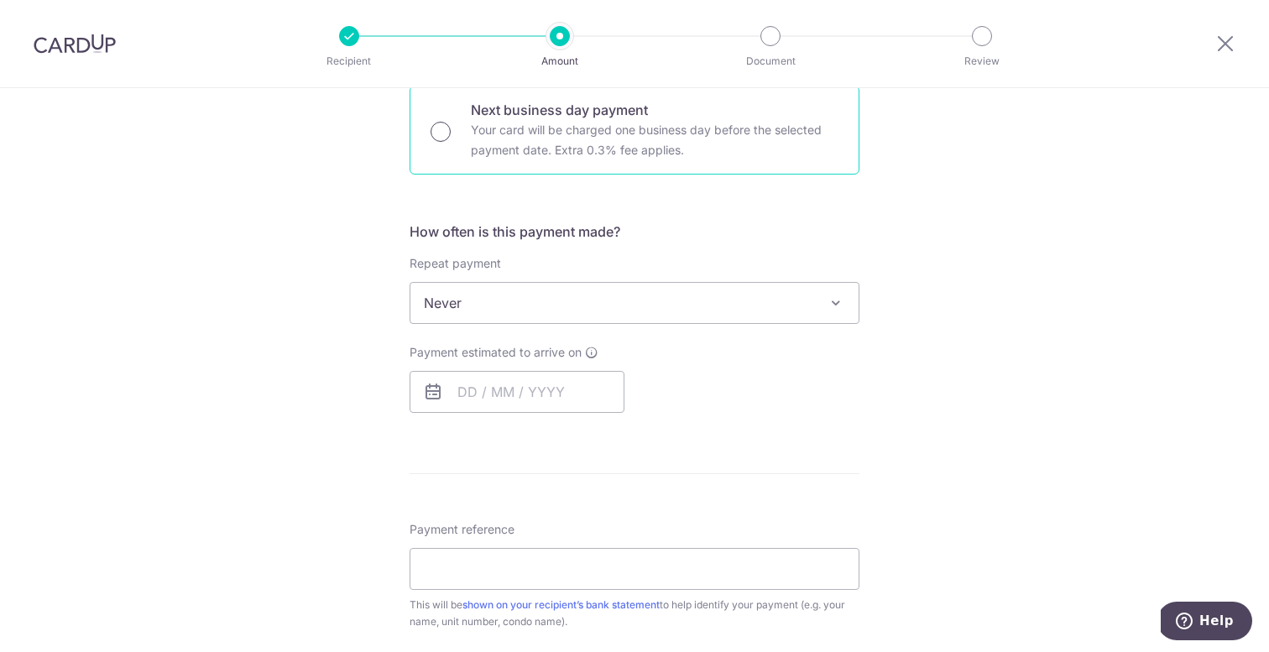
click at [436, 123] on input "Next business day payment Your card will be charged one business day before the…" at bounding box center [440, 132] width 20 height 20
radio input "true"
click at [472, 390] on input "text" at bounding box center [516, 392] width 215 height 42
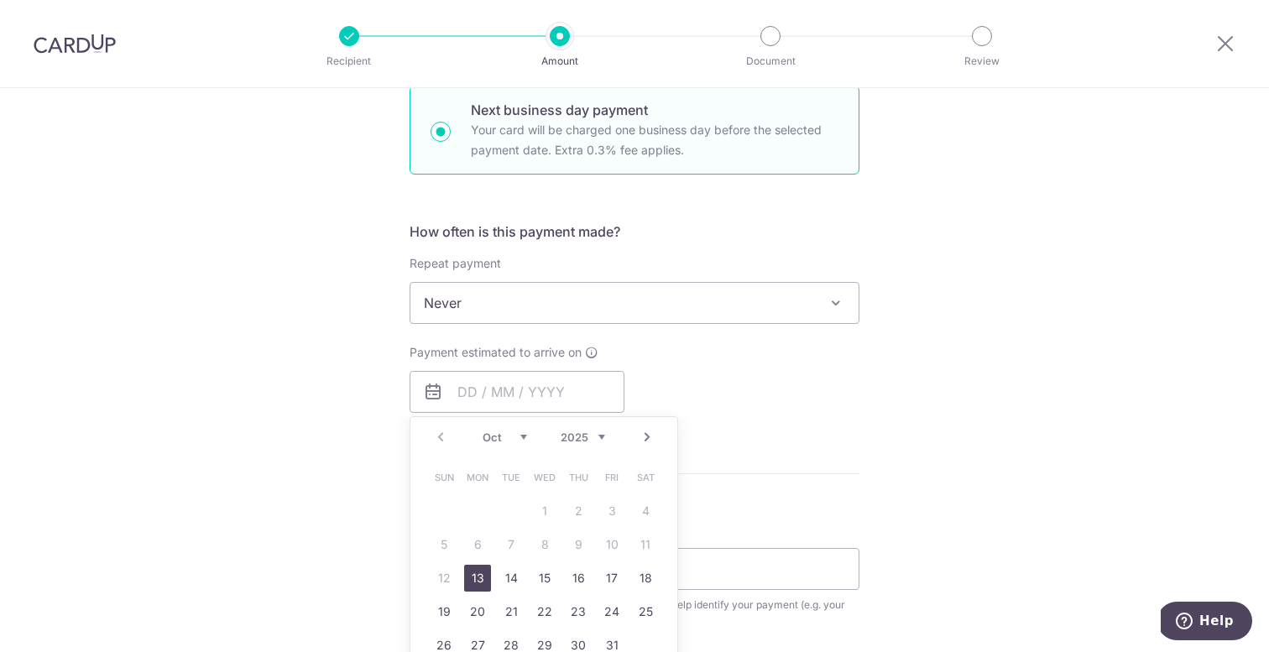
click at [744, 396] on div "Payment estimated to arrive on Prev Next Oct Nov Dec 2025 2026 2027 2028 2029 2…" at bounding box center [634, 378] width 470 height 69
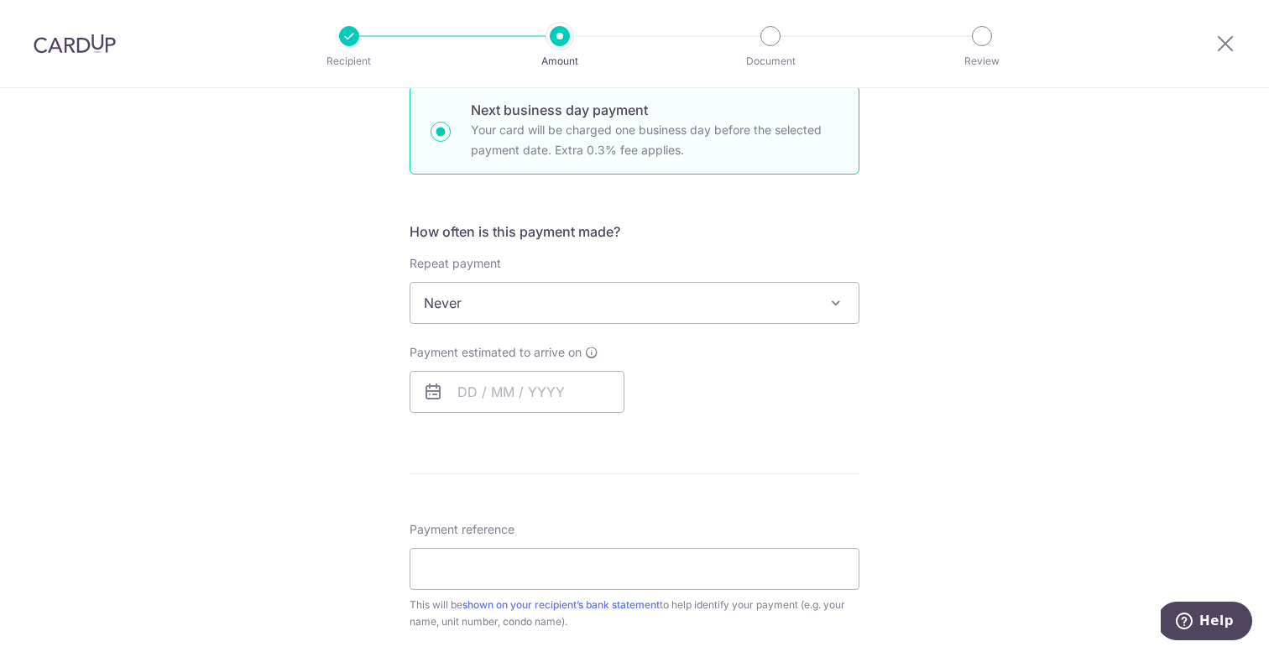
scroll to position [467, 0]
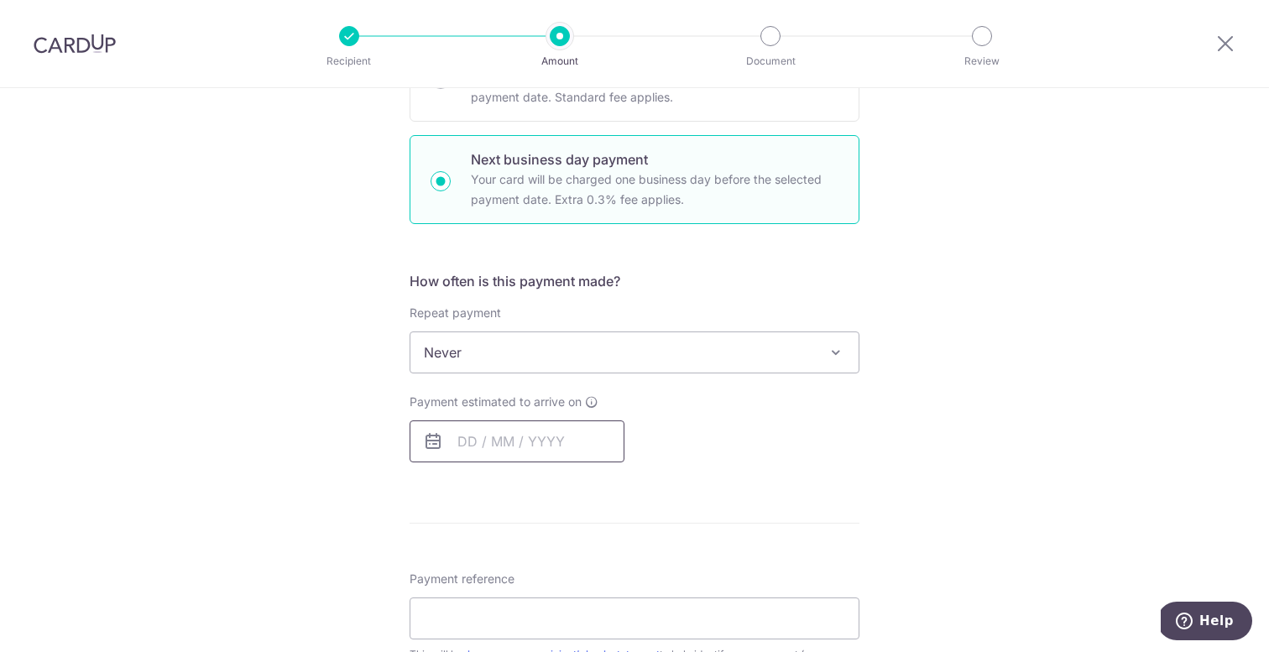
click at [490, 441] on input "text" at bounding box center [516, 441] width 215 height 42
click at [472, 629] on link "13" at bounding box center [477, 627] width 27 height 27
type input "[DATE]"
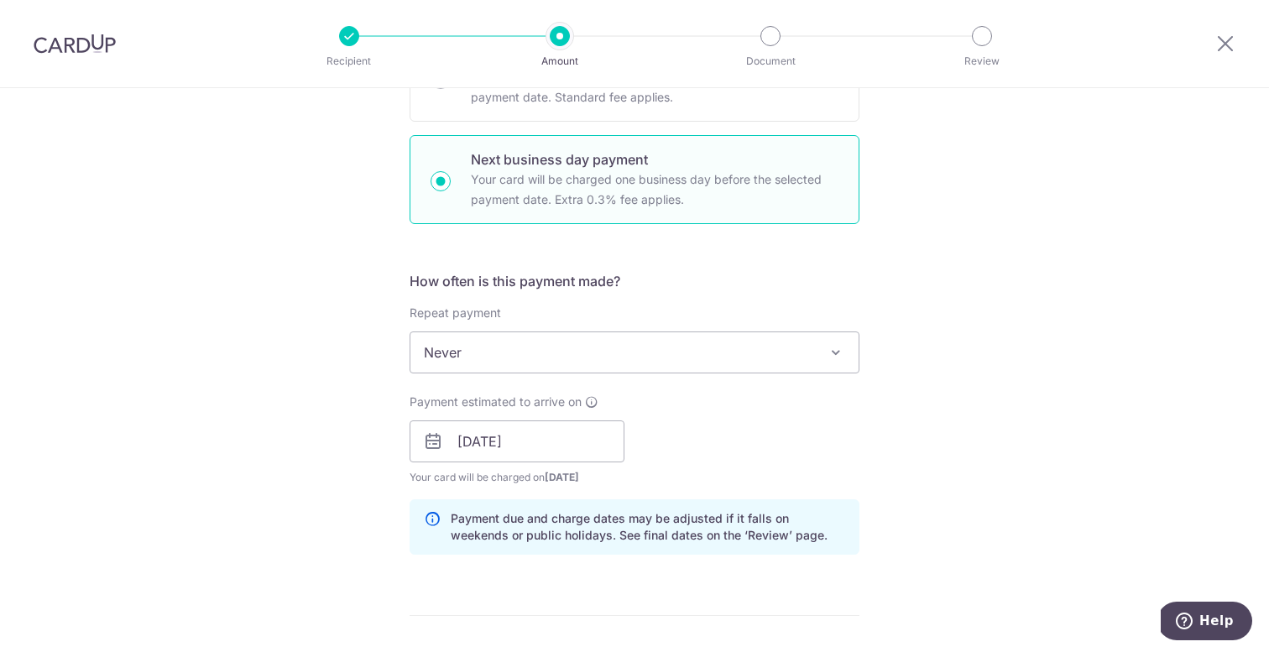
click at [277, 416] on div "Tell us more about your payment Enter payment amount SGD 5,000.00 5000.00 Selec…" at bounding box center [634, 456] width 1269 height 1668
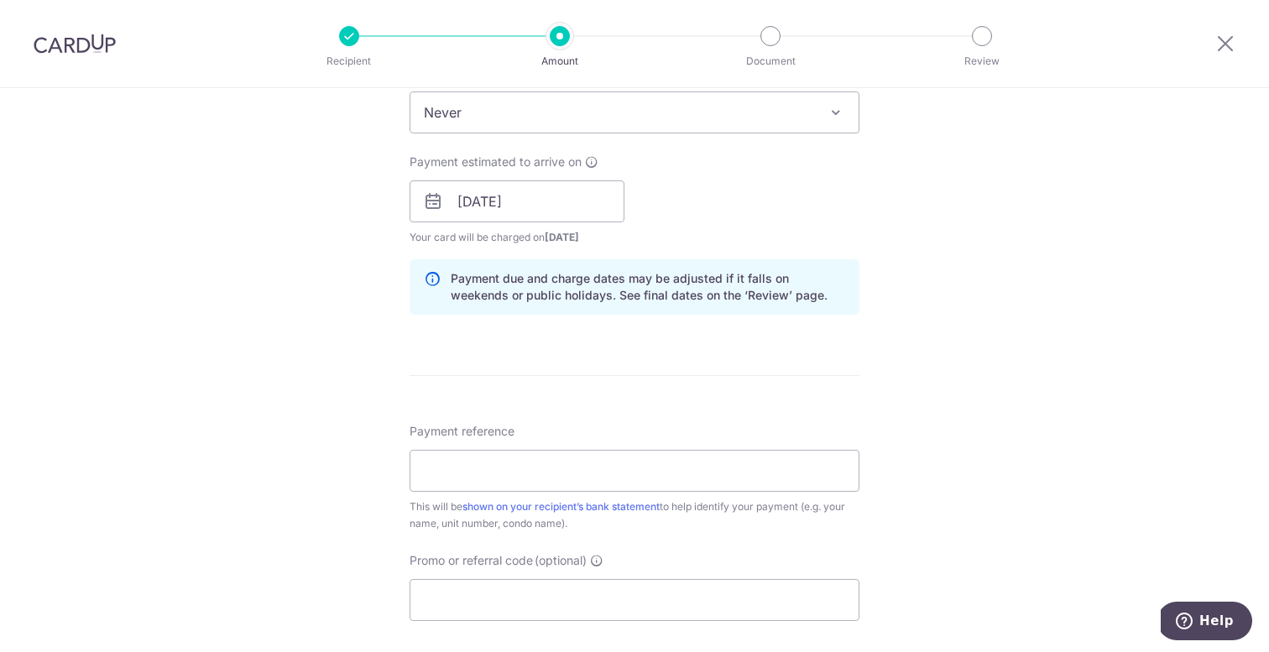
scroll to position [713, 0]
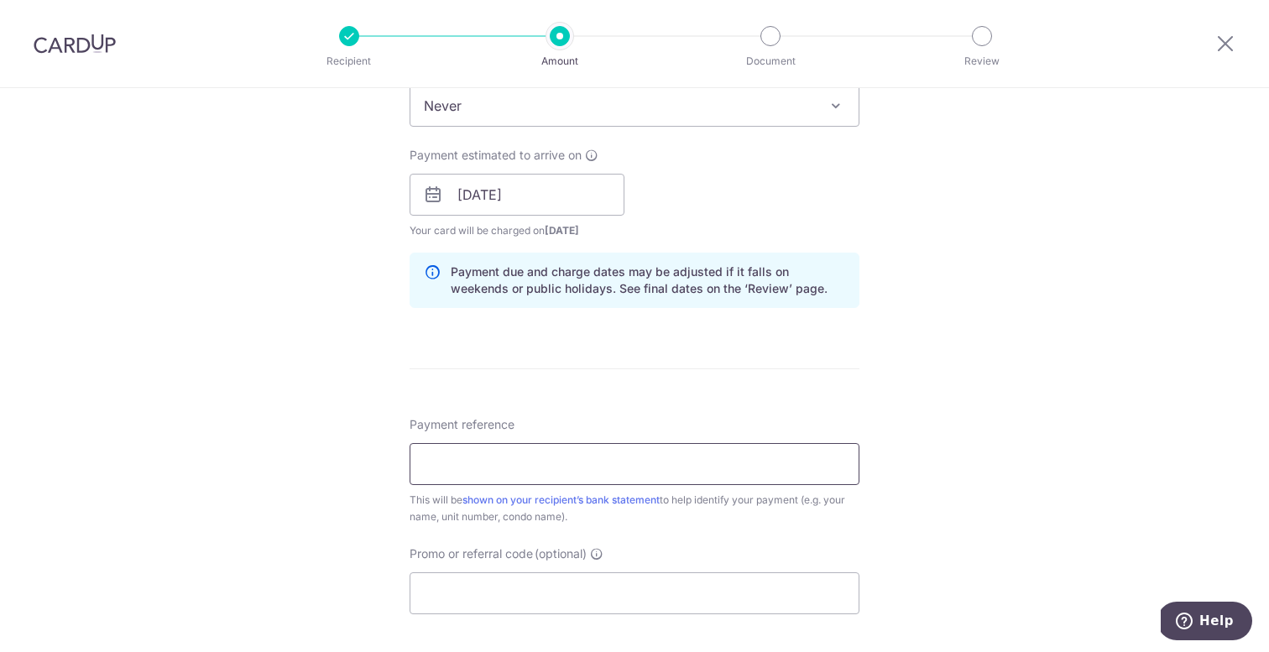
click at [478, 464] on input "Payment reference" at bounding box center [634, 464] width 450 height 42
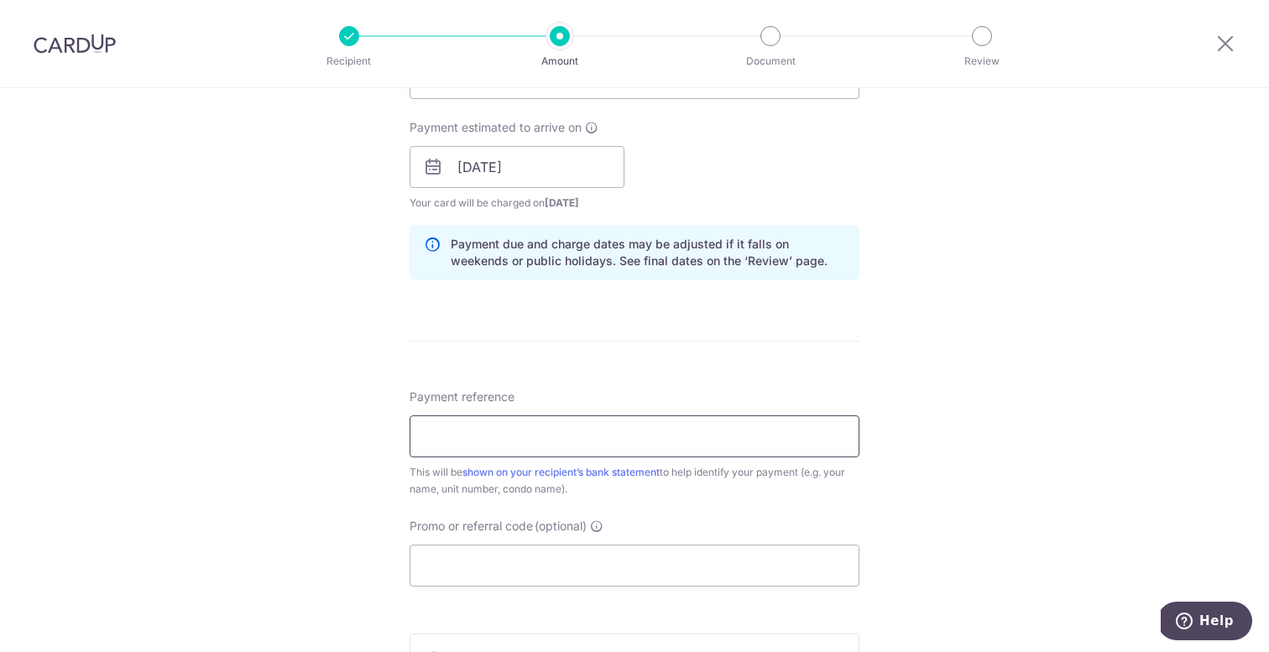
scroll to position [742, 0]
type input "R"
type input "Rent The Anchorage 370 0311"
click at [503, 378] on form "Enter payment amount SGD 5,000.00 5000.00 Select Card **** 7014 Add credit card…" at bounding box center [634, 196] width 450 height 1479
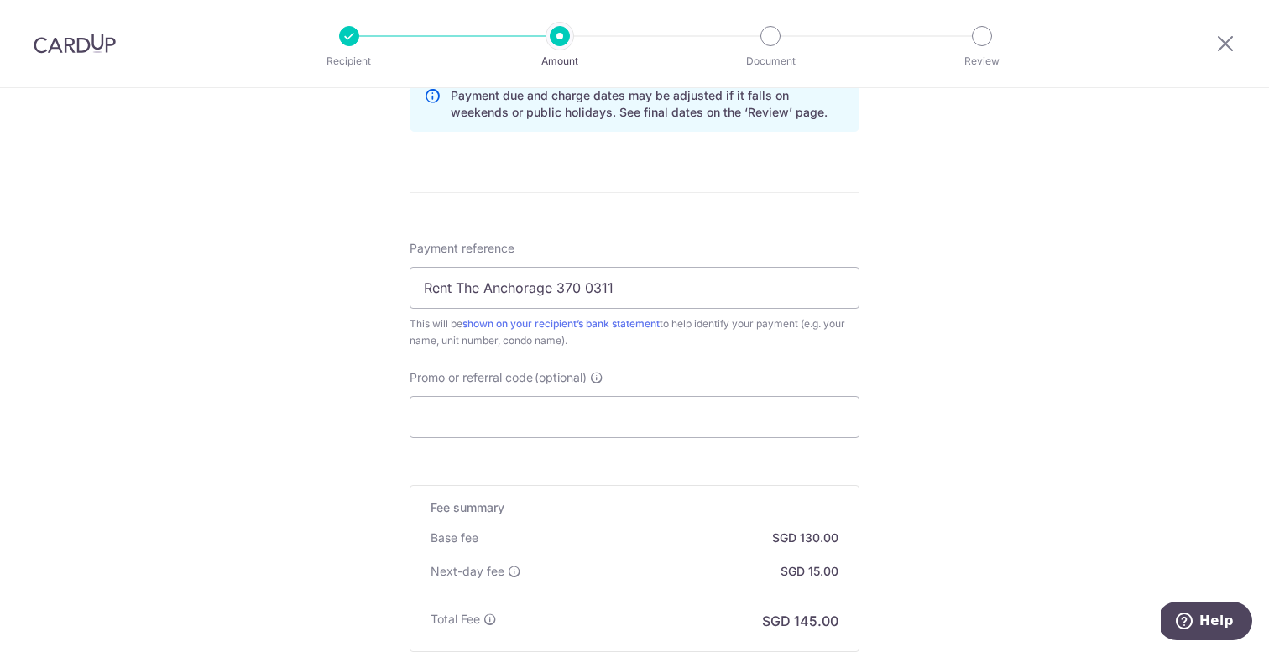
scroll to position [928, 0]
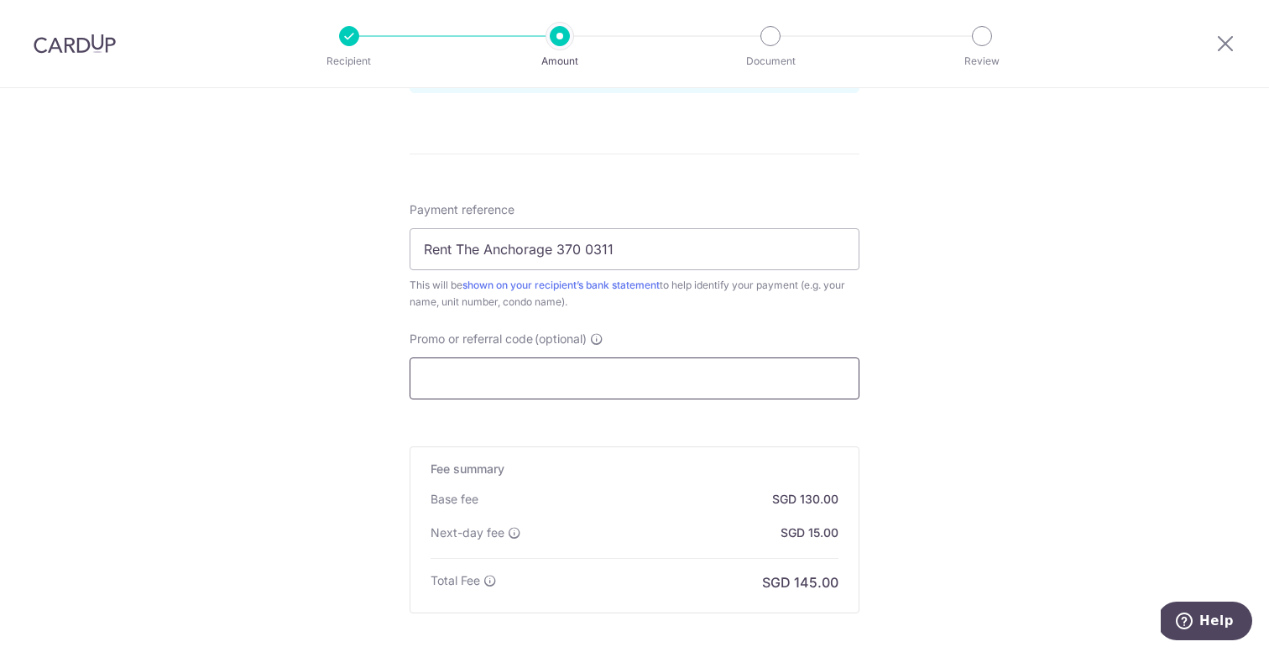
click at [542, 370] on input "Promo or referral code (optional)" at bounding box center [634, 378] width 450 height 42
paste input "SAVERENT179"
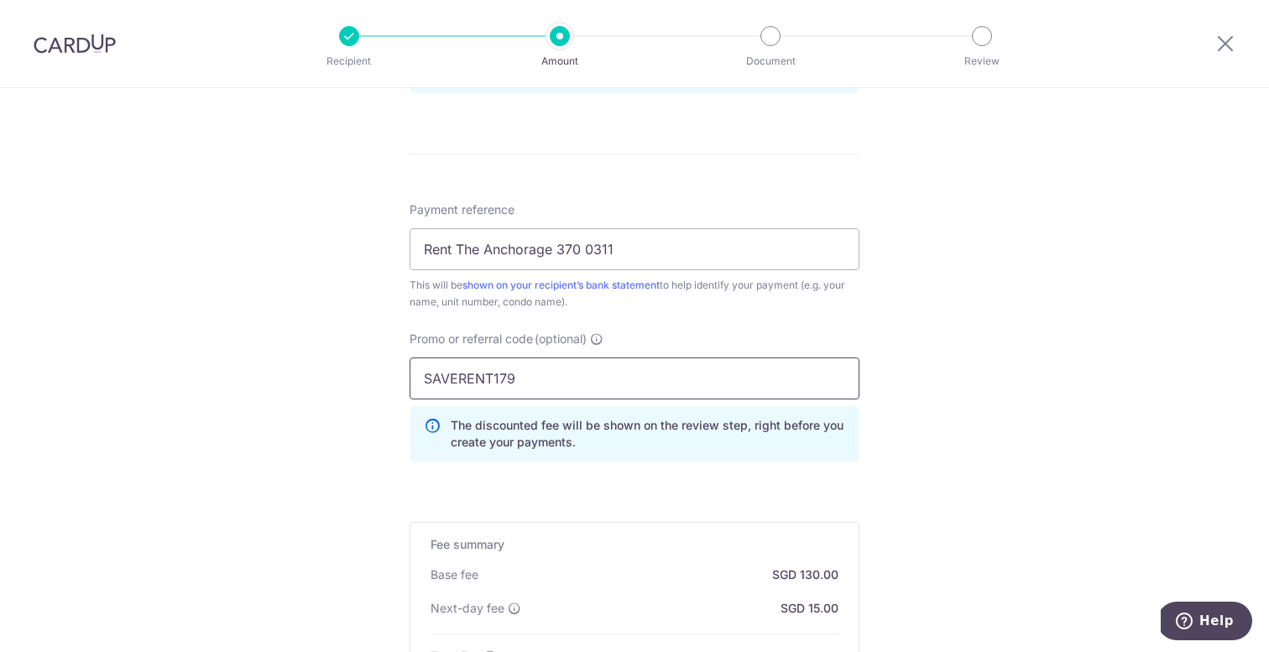
type input "SAVERENT179"
click at [674, 326] on div "Payment reference Rent The Anchorage 370 0311 0/35 This will be shown on your r…" at bounding box center [634, 338] width 450 height 274
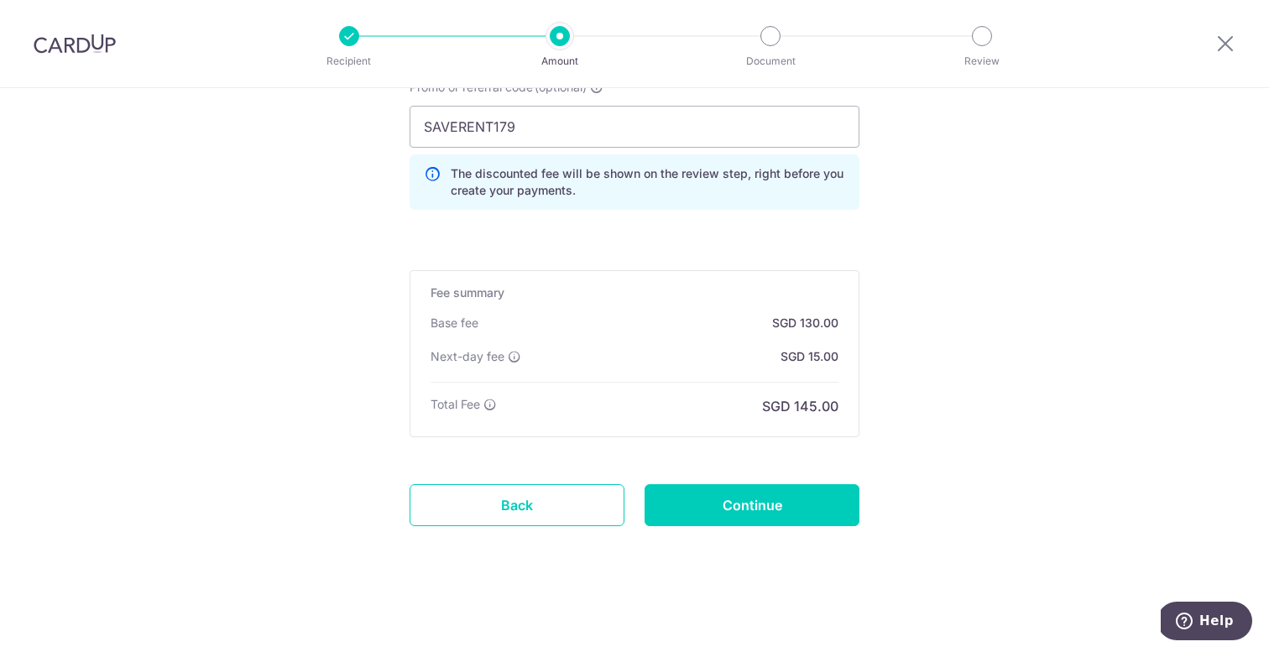
scroll to position [1180, 0]
click at [734, 507] on input "Continue" at bounding box center [751, 505] width 215 height 42
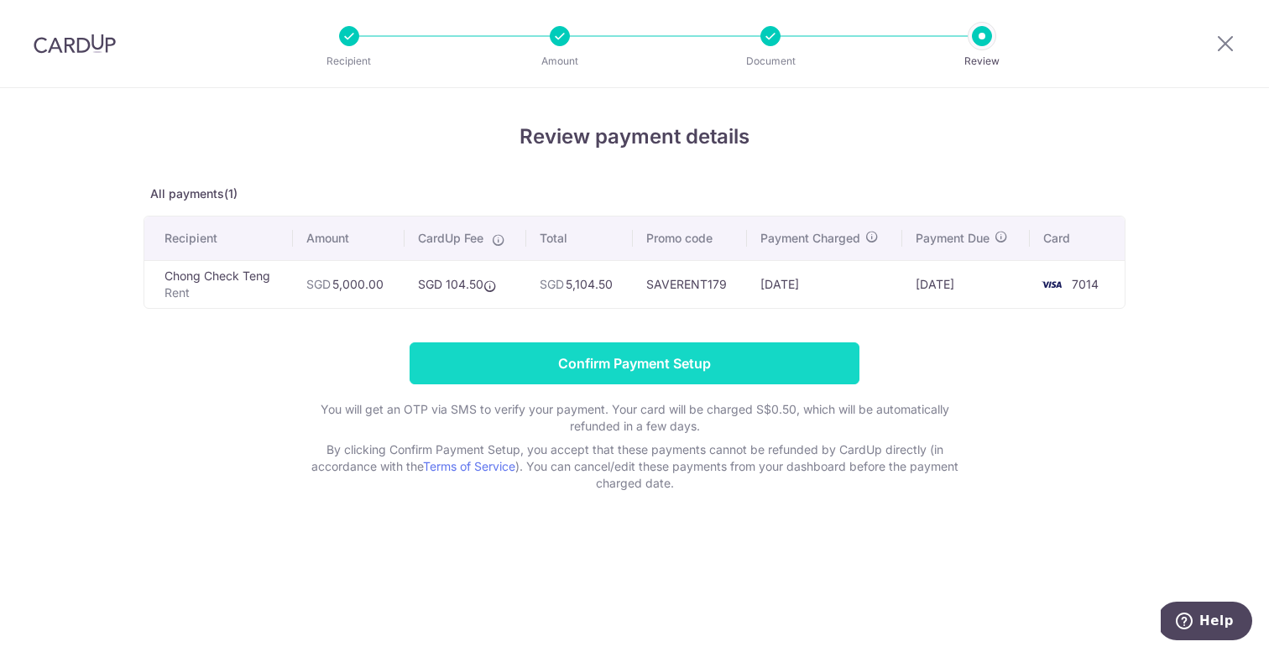
click at [707, 360] on input "Confirm Payment Setup" at bounding box center [634, 363] width 450 height 42
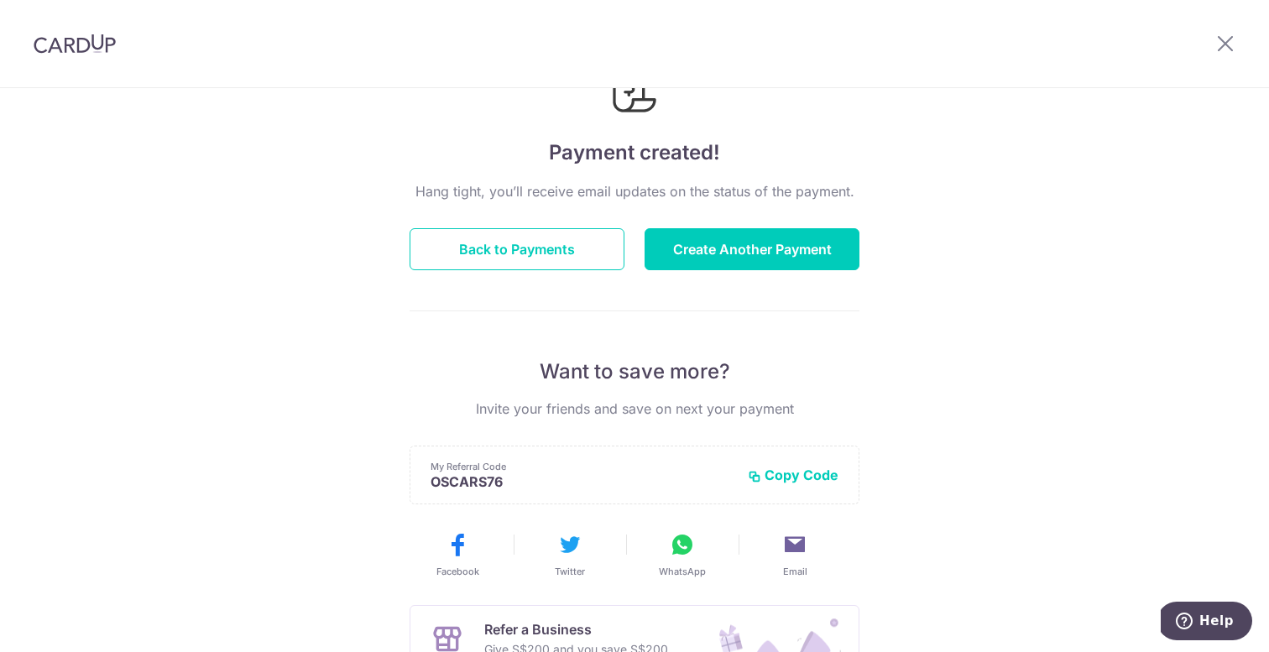
scroll to position [75, 0]
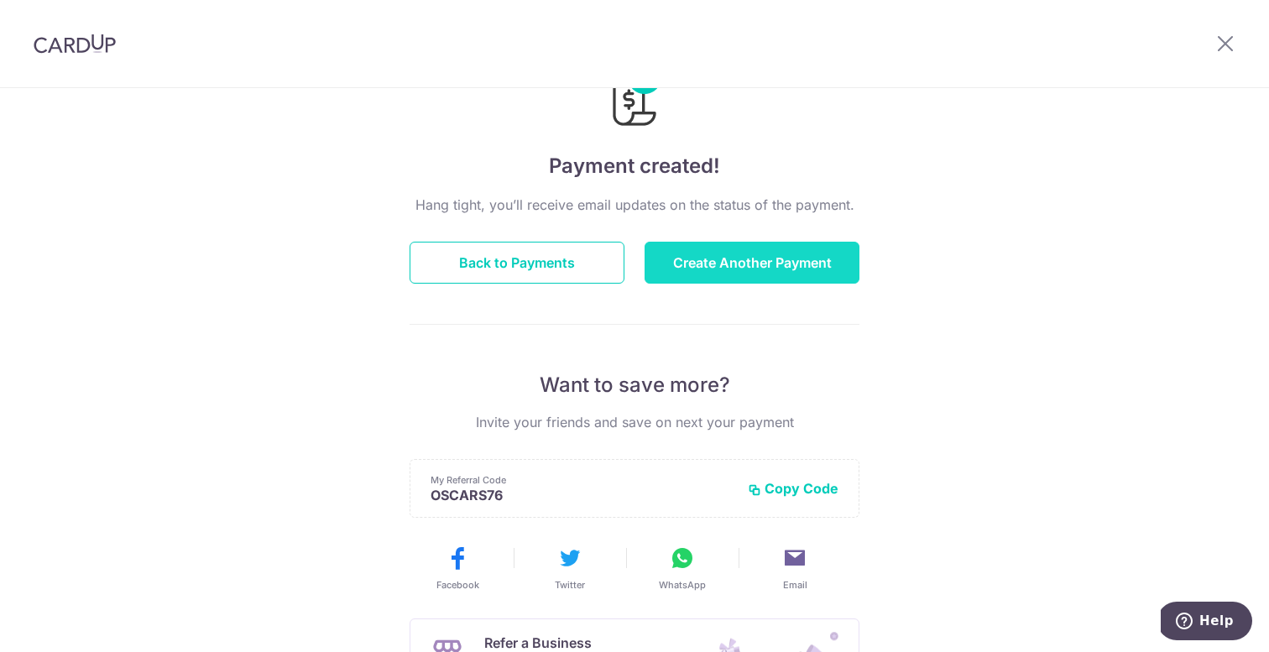
click at [738, 258] on button "Create Another Payment" at bounding box center [751, 263] width 215 height 42
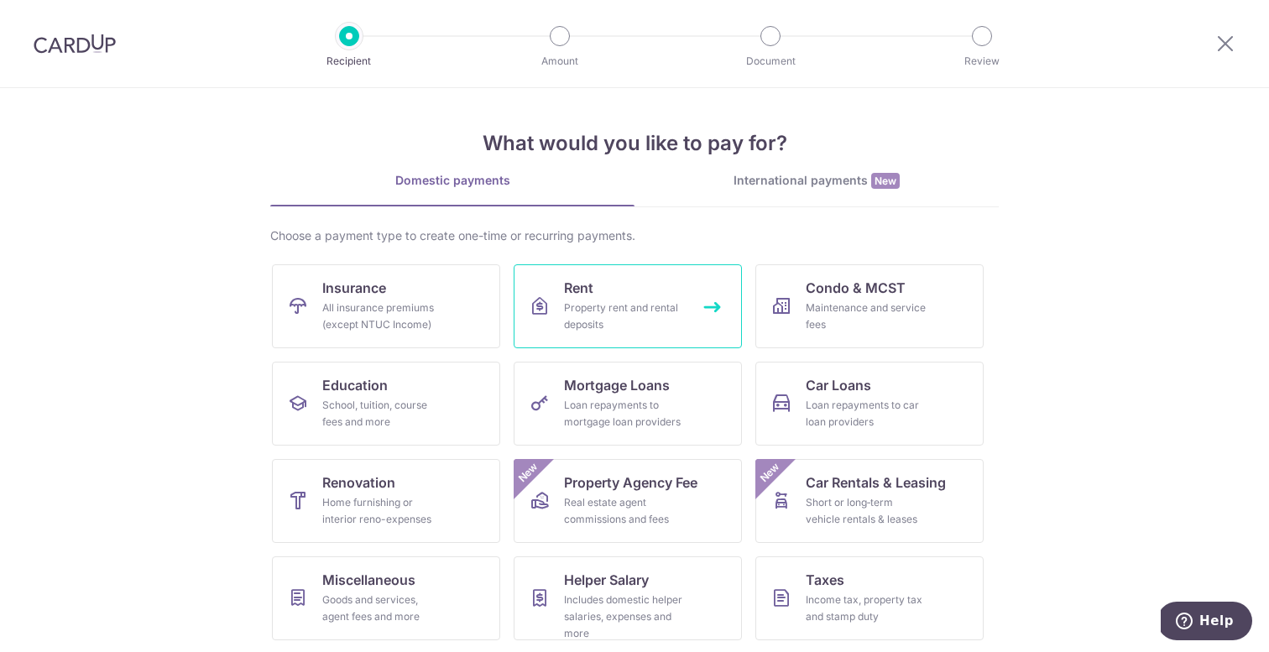
click at [662, 304] on div "Property rent and rental deposits" at bounding box center [624, 317] width 121 height 34
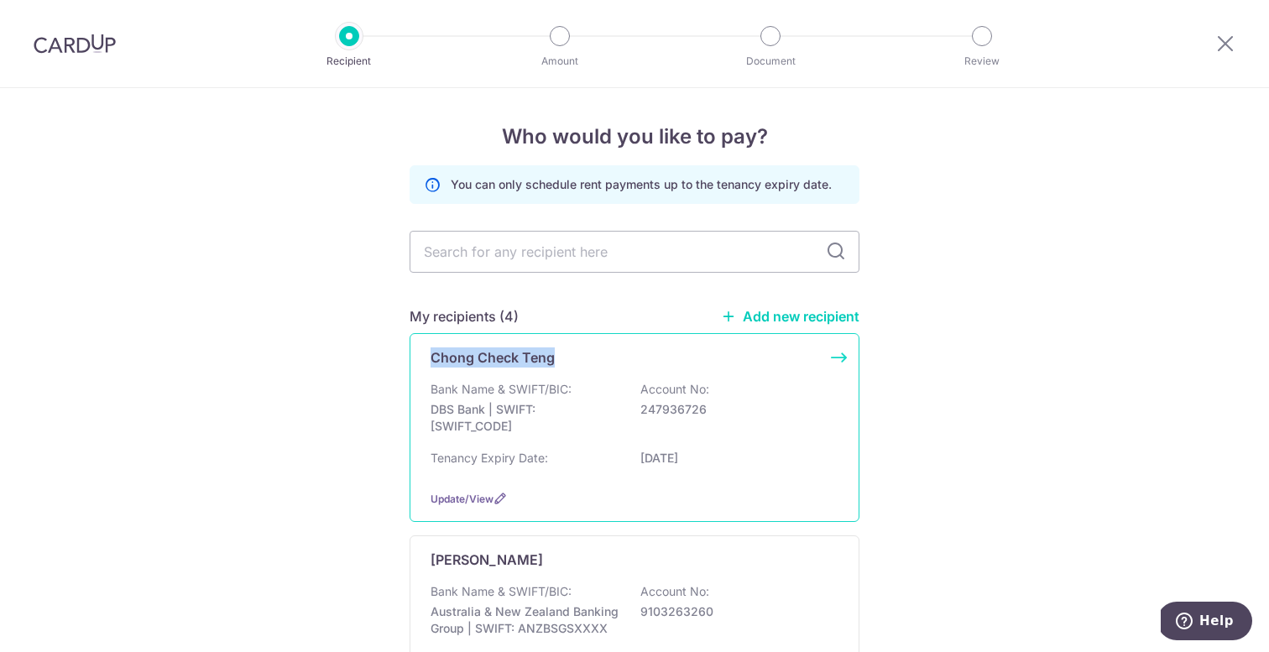
click at [574, 347] on div "Chong Check Teng Bank Name & SWIFT/BIC: DBS Bank | SWIFT: DBSSSGSGXXX Account N…" at bounding box center [634, 427] width 450 height 189
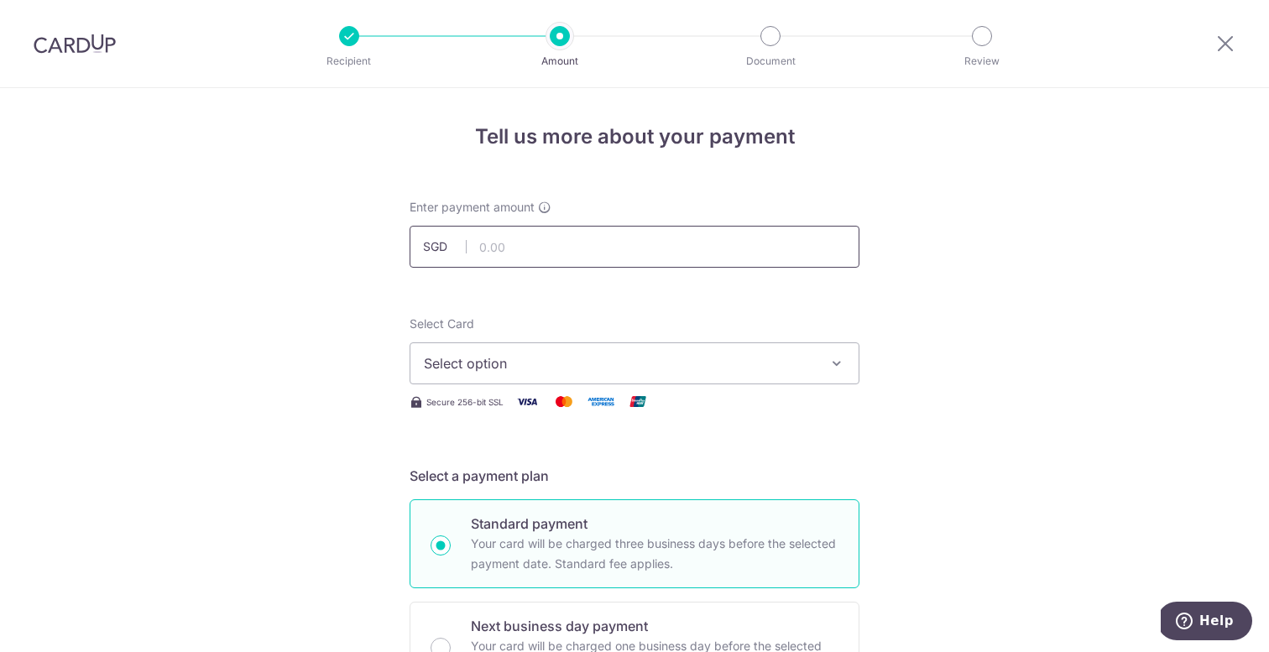
click at [536, 244] on input "text" at bounding box center [634, 247] width 450 height 42
type input "5,000.00"
click at [466, 371] on span "Select option" at bounding box center [619, 363] width 391 height 20
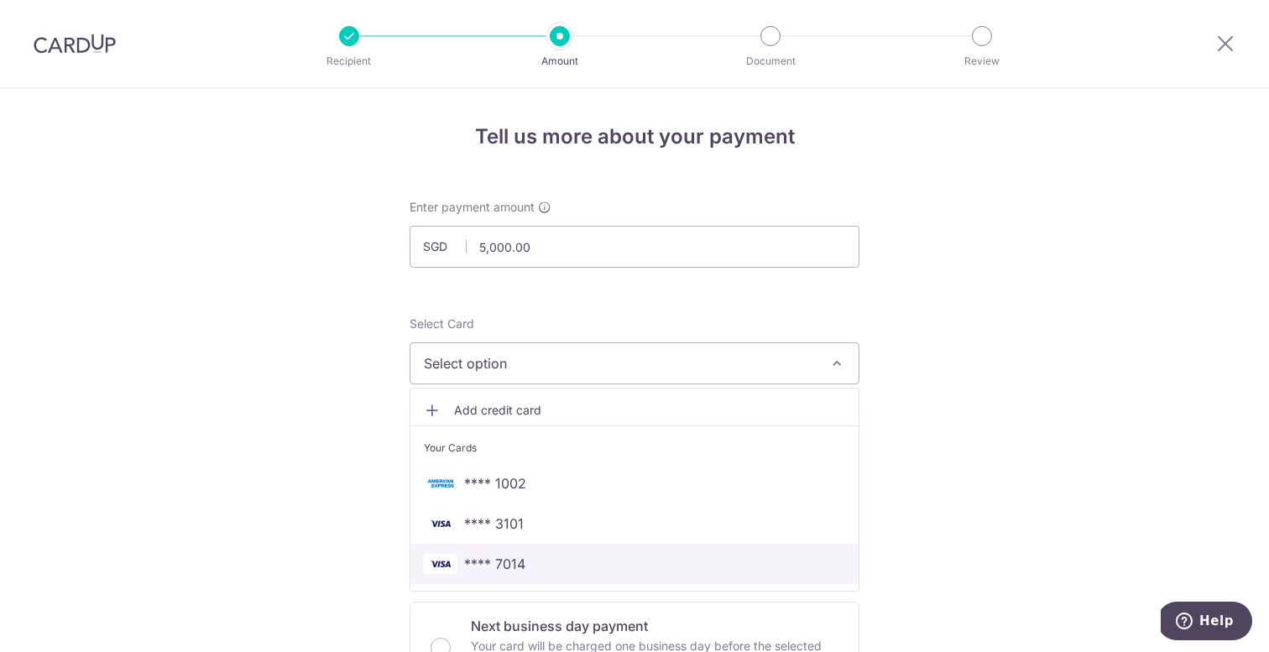
click at [466, 563] on span "**** 7014" at bounding box center [494, 564] width 61 height 20
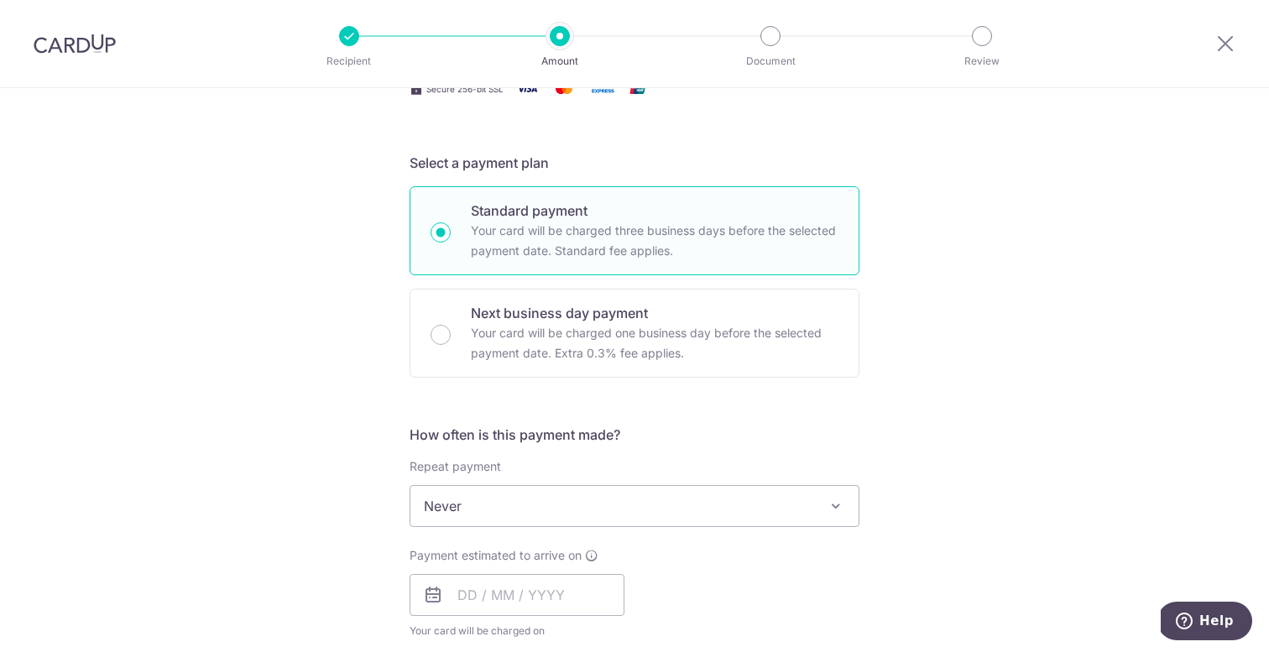
scroll to position [368, 0]
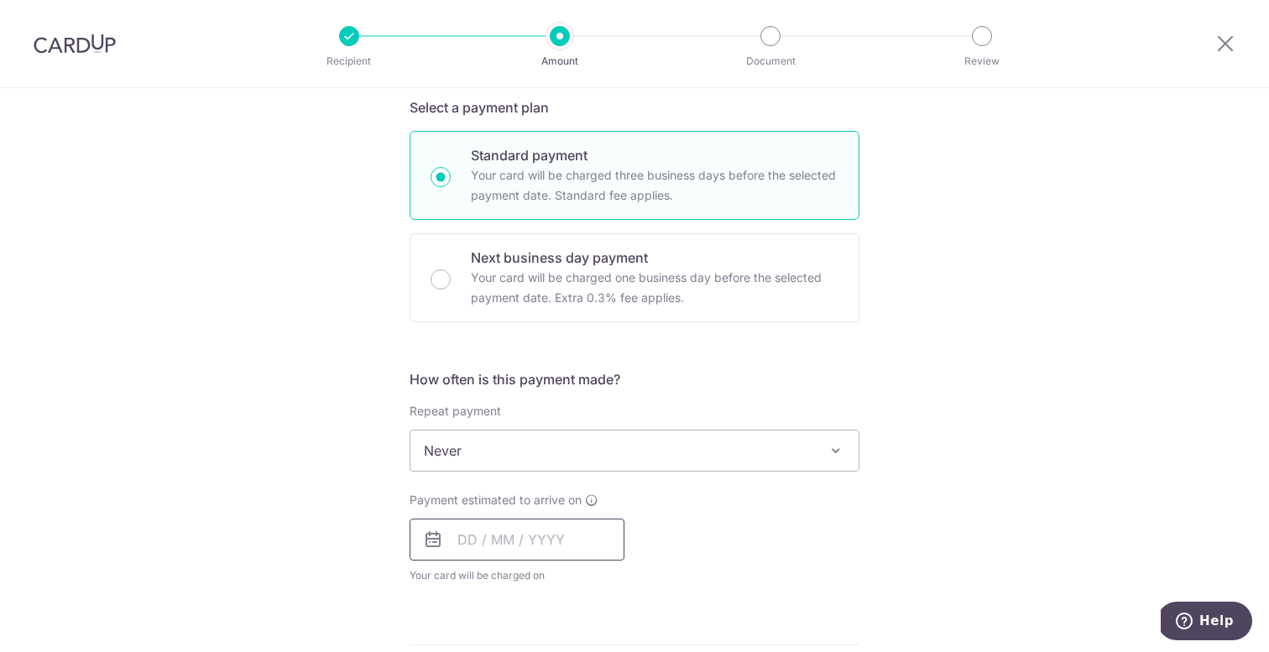
click at [472, 535] on input "text" at bounding box center [516, 540] width 215 height 42
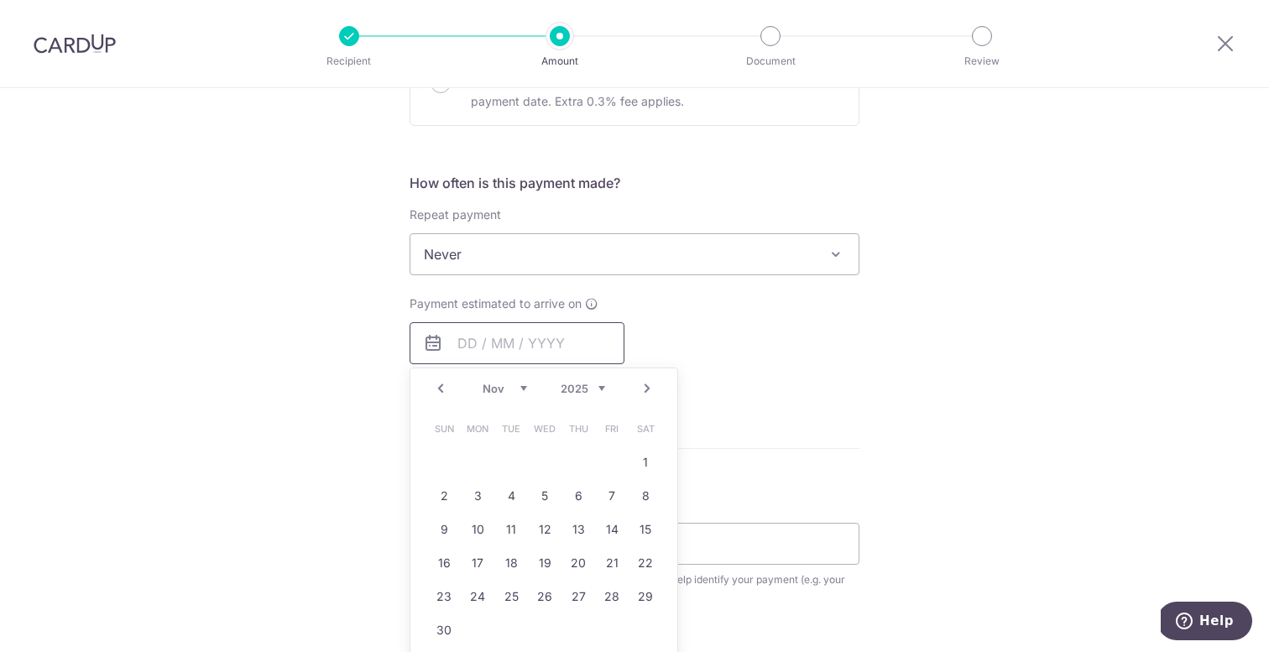
scroll to position [643, 0]
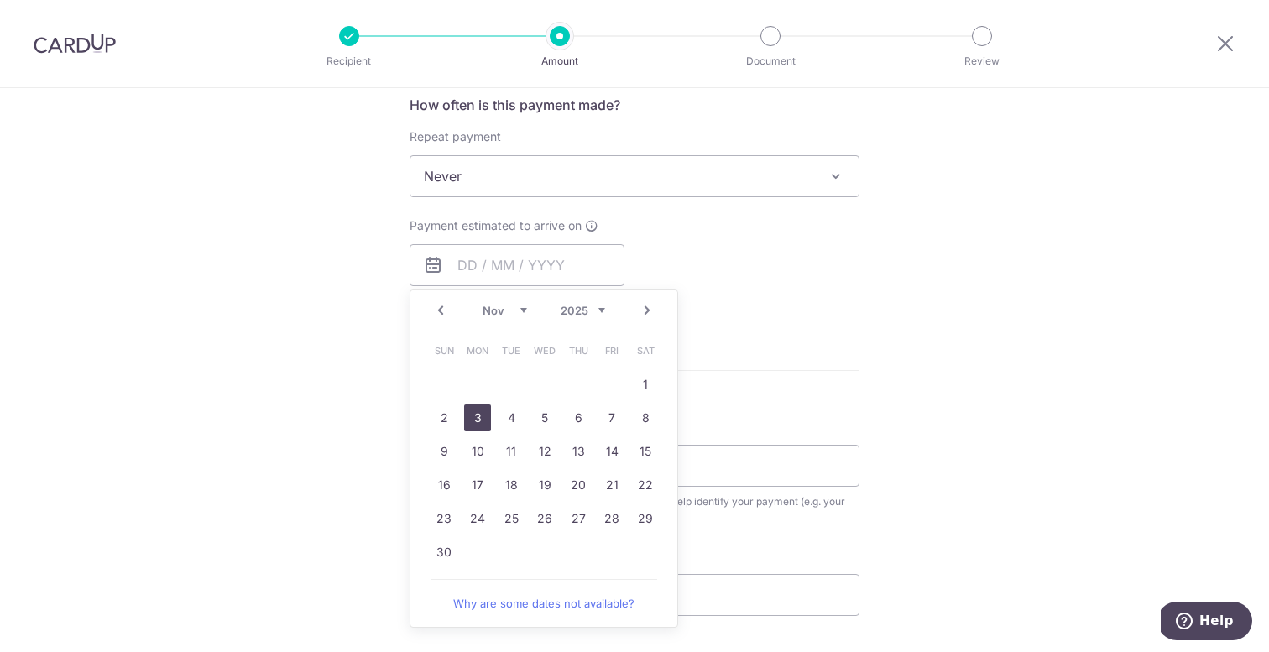
click at [473, 415] on link "3" at bounding box center [477, 417] width 27 height 27
type input "03/11/2025"
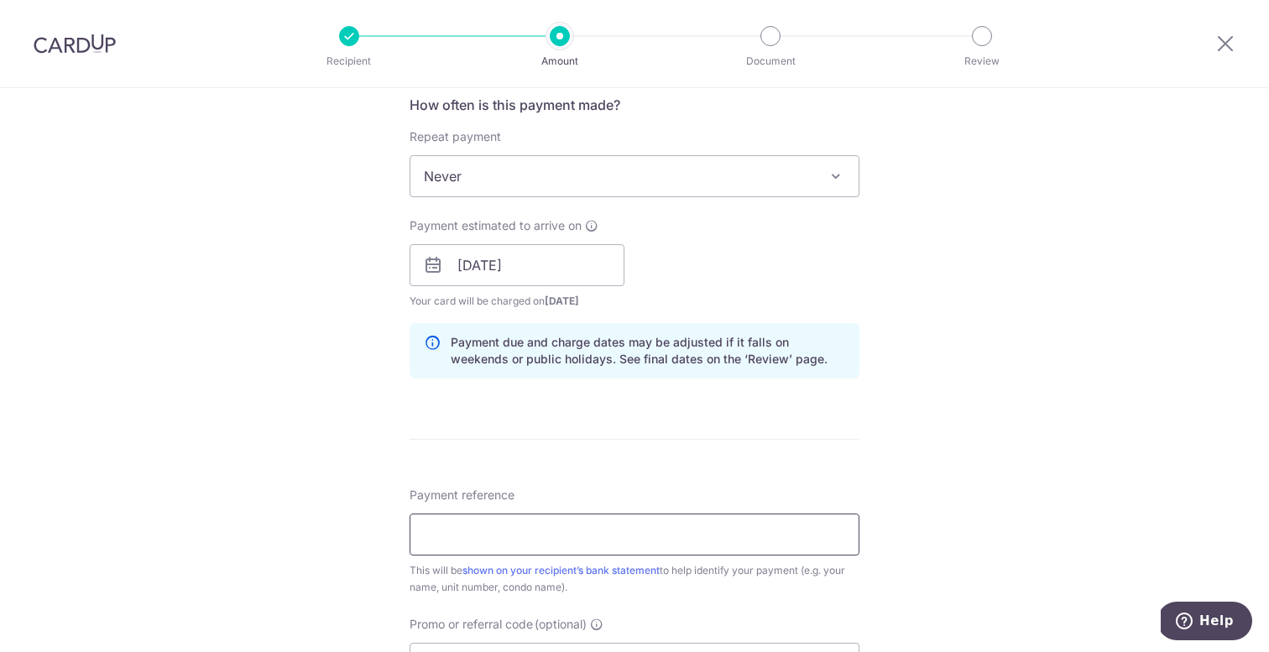
click at [445, 543] on input "Payment reference" at bounding box center [634, 535] width 450 height 42
type input "R"
paste input "Rent The Anchorage 370 031"
type input "Rent The Anchorage 370 031"
click at [449, 446] on form "Enter payment amount SGD 5,000.00 5000.00 Select Card **** 7014 Add credit card…" at bounding box center [634, 254] width 450 height 1397
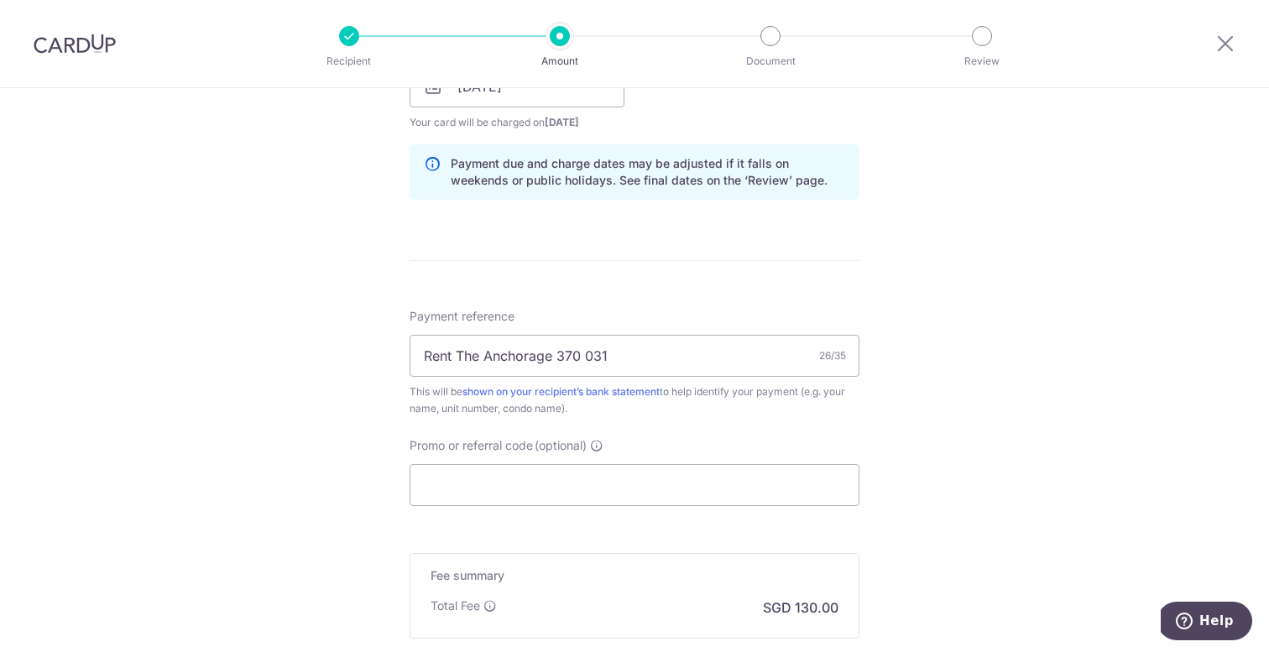
scroll to position [832, 0]
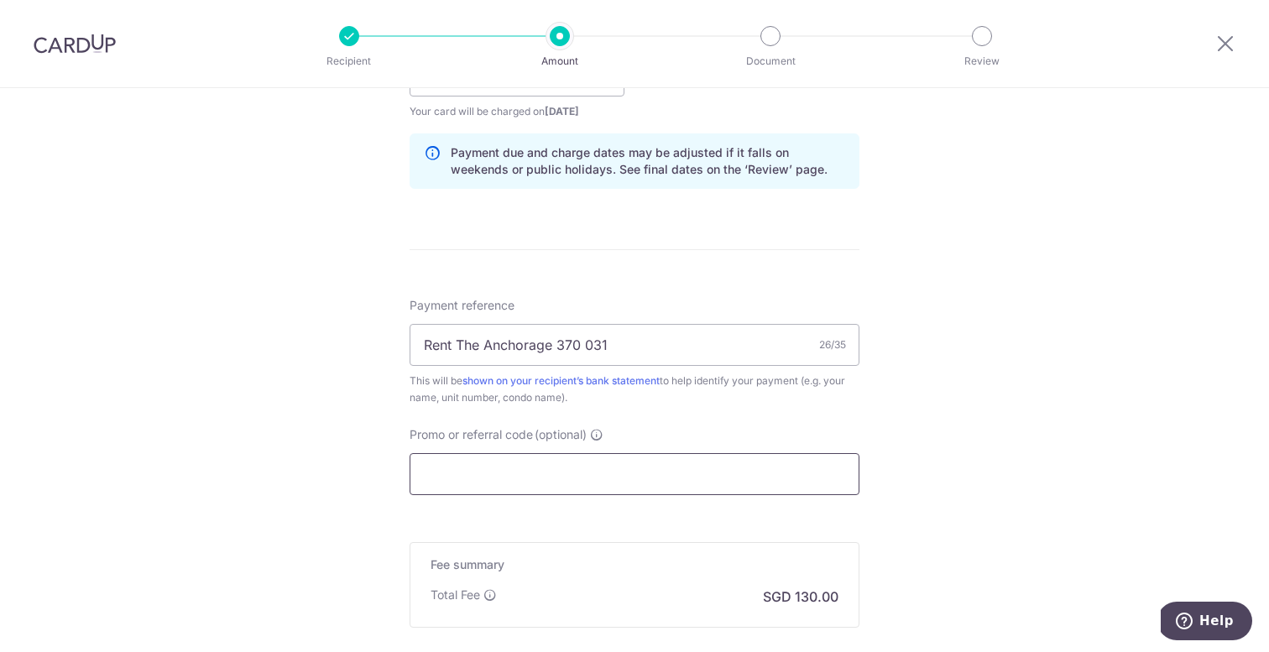
click at [489, 469] on input "Promo or referral code (optional)" at bounding box center [634, 474] width 450 height 42
paste input "SAVERENT179"
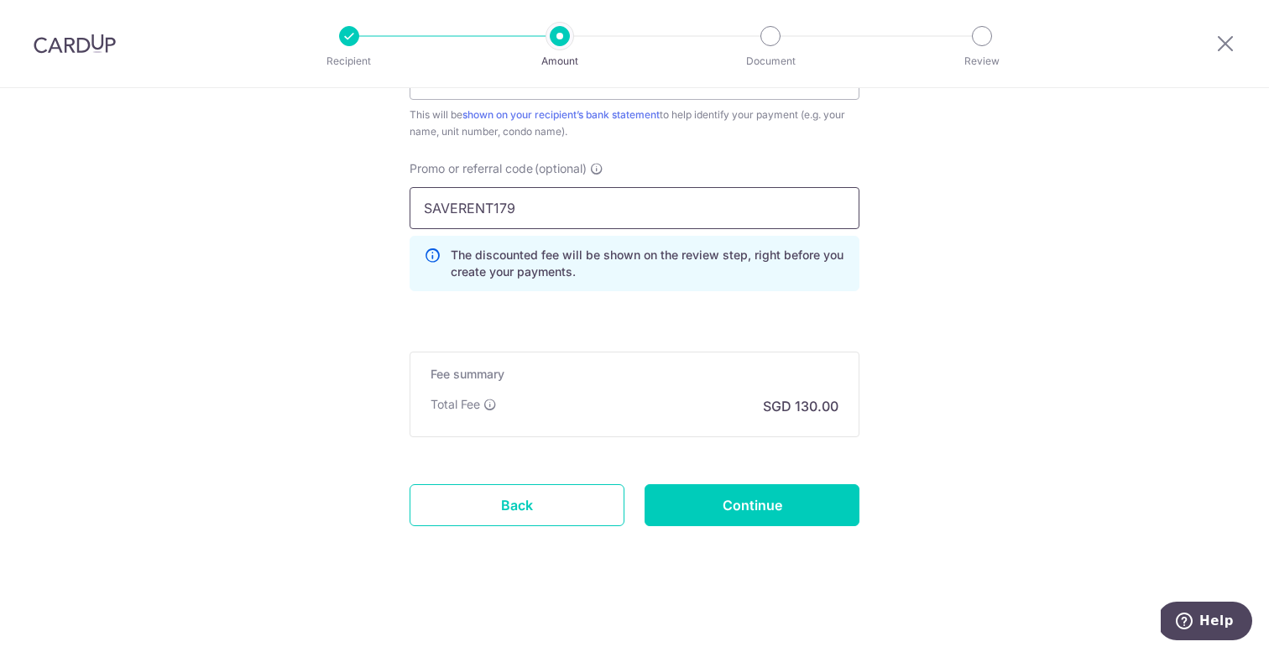
scroll to position [1098, 0]
type input "SAVERENT179"
click at [714, 514] on input "Continue" at bounding box center [751, 505] width 215 height 42
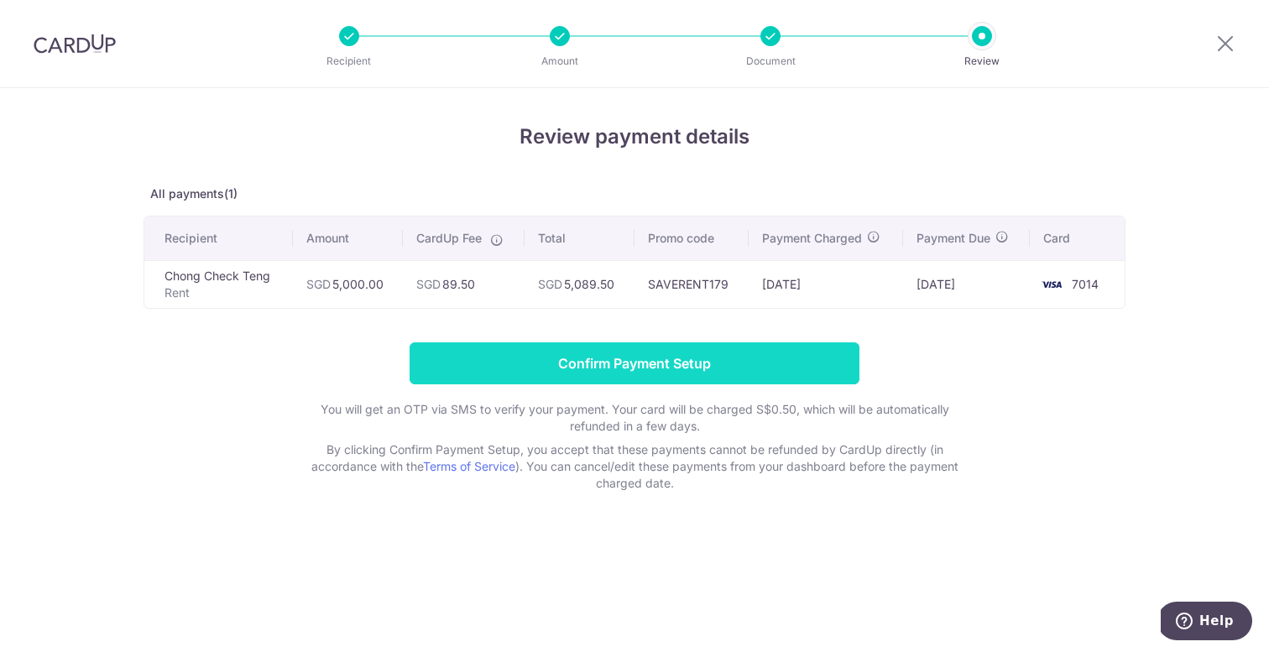
click at [640, 363] on input "Confirm Payment Setup" at bounding box center [634, 363] width 450 height 42
